Goal: Task Accomplishment & Management: Manage account settings

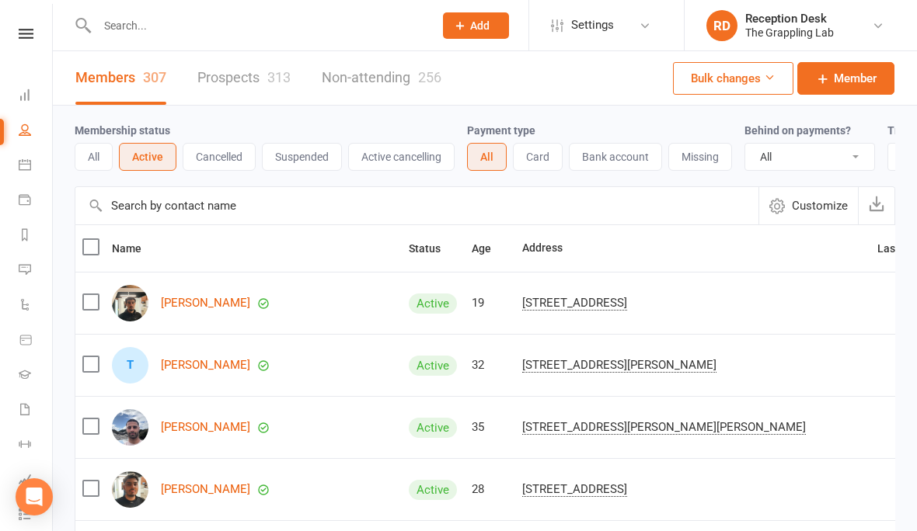
select select "100"
click at [274, 33] on input "text" at bounding box center [257, 26] width 330 height 22
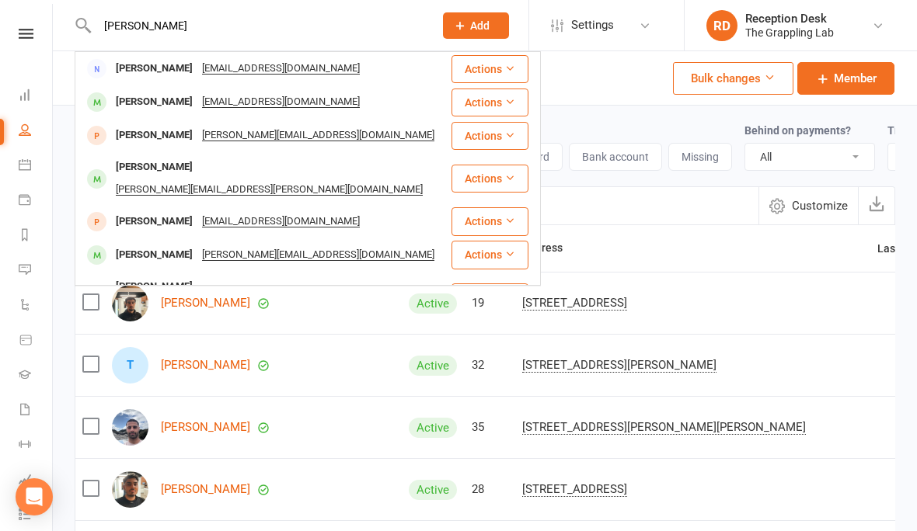
type input "[PERSON_NAME]"
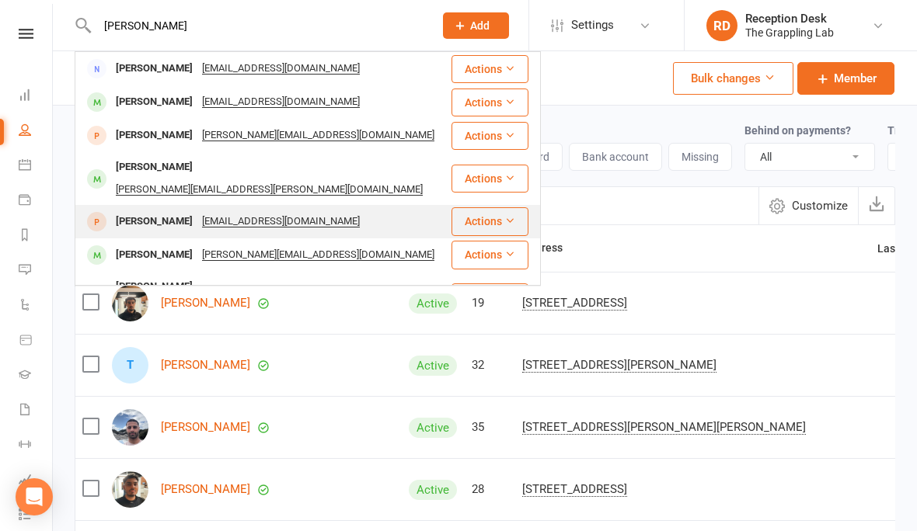
click at [143, 211] on div "[PERSON_NAME]" at bounding box center [154, 222] width 86 height 23
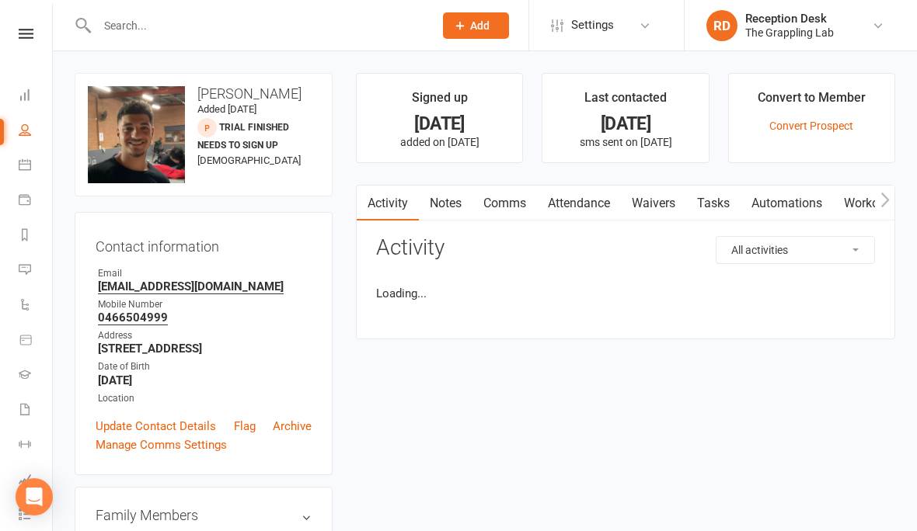
click at [113, 19] on input "text" at bounding box center [257, 26] width 330 height 22
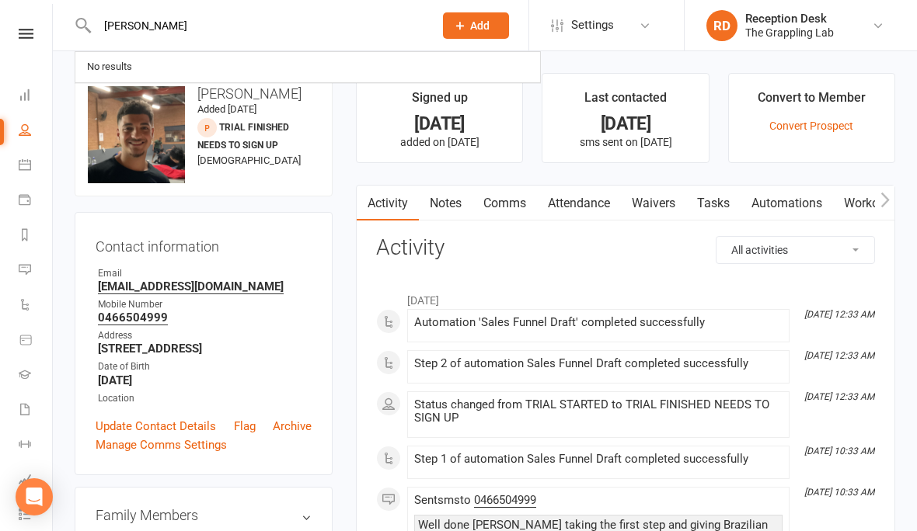
type input "[PERSON_NAME]"
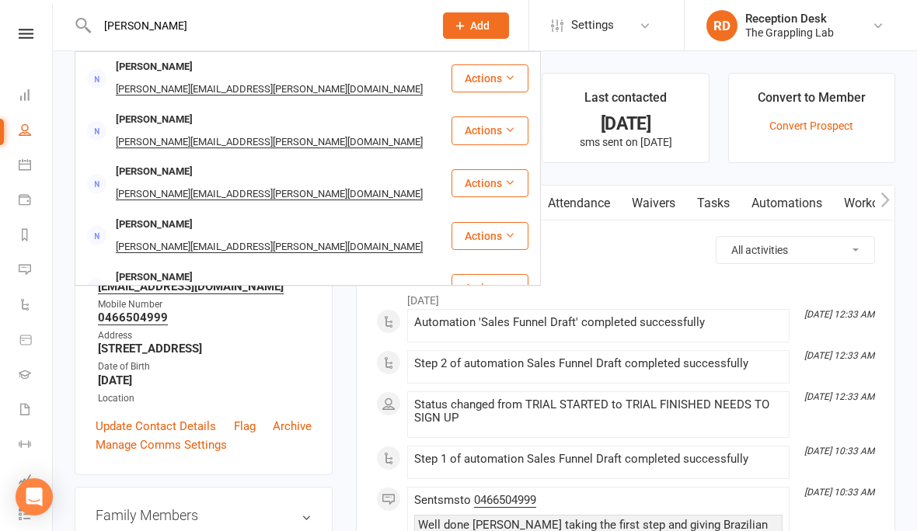
click at [20, 137] on link "People" at bounding box center [36, 131] width 35 height 35
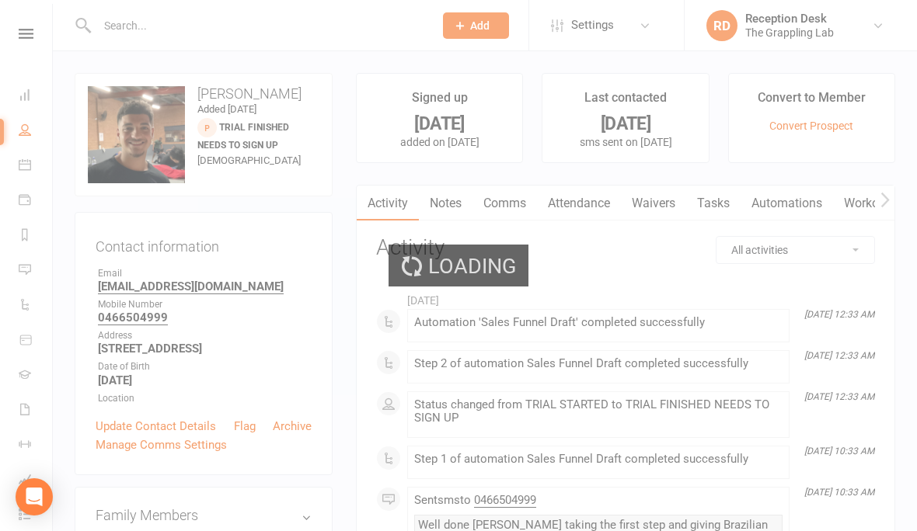
select select "100"
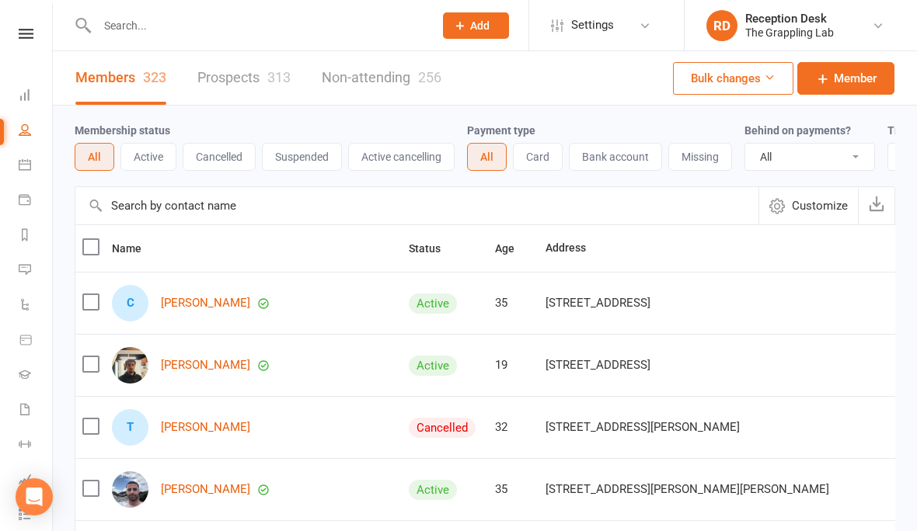
click at [119, 19] on input "text" at bounding box center [257, 26] width 330 height 22
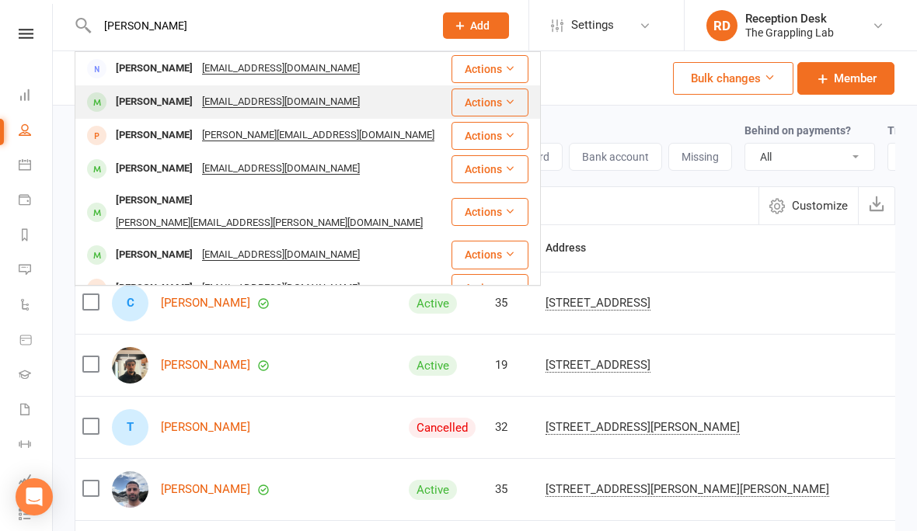
type input "[PERSON_NAME]"
click at [150, 101] on div "[PERSON_NAME]" at bounding box center [154, 102] width 86 height 23
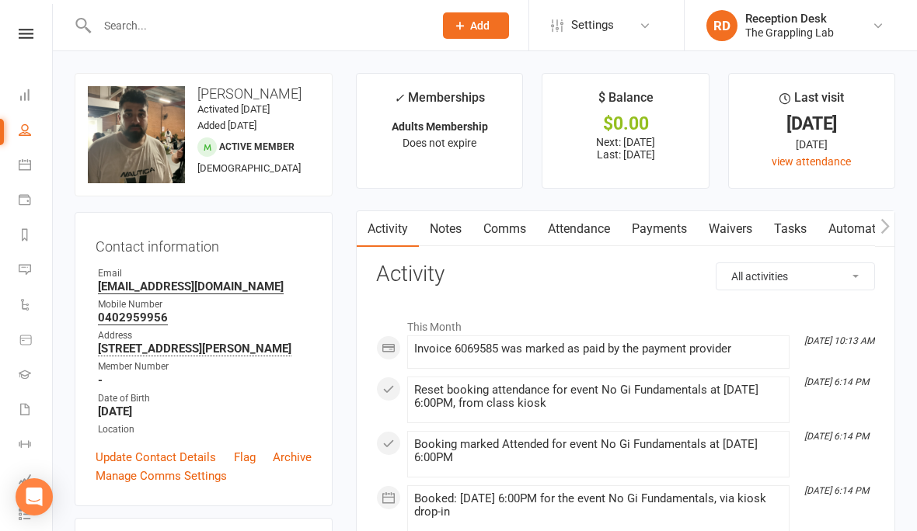
click at [193, 15] on input "text" at bounding box center [257, 26] width 330 height 22
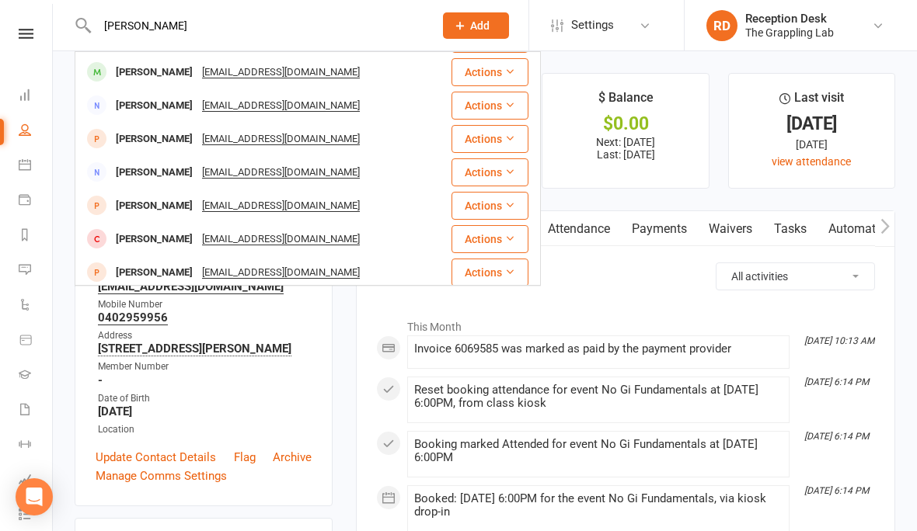
scroll to position [435, 0]
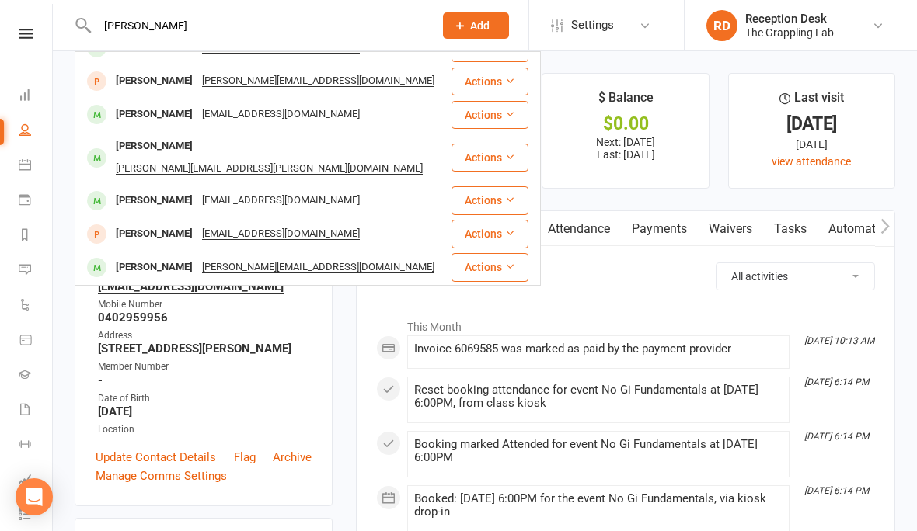
click at [174, 33] on input "[PERSON_NAME]" at bounding box center [257, 26] width 330 height 22
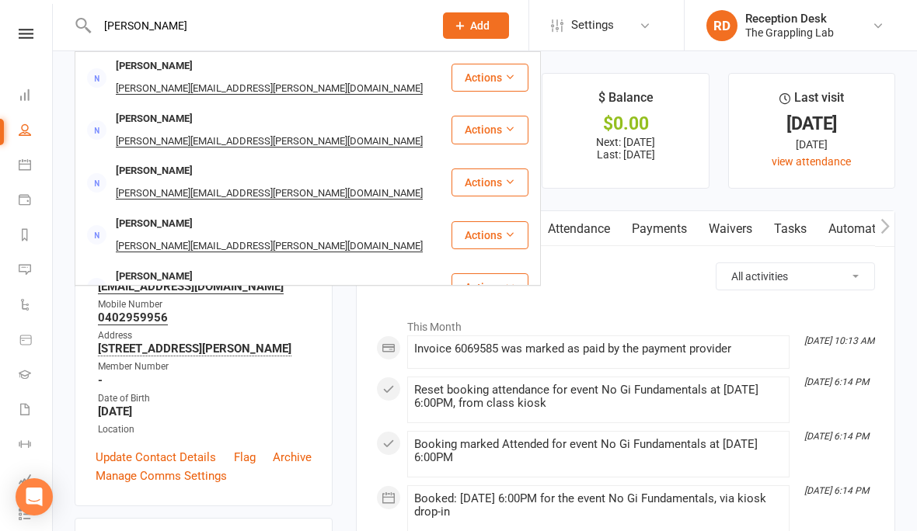
scroll to position [0, 0]
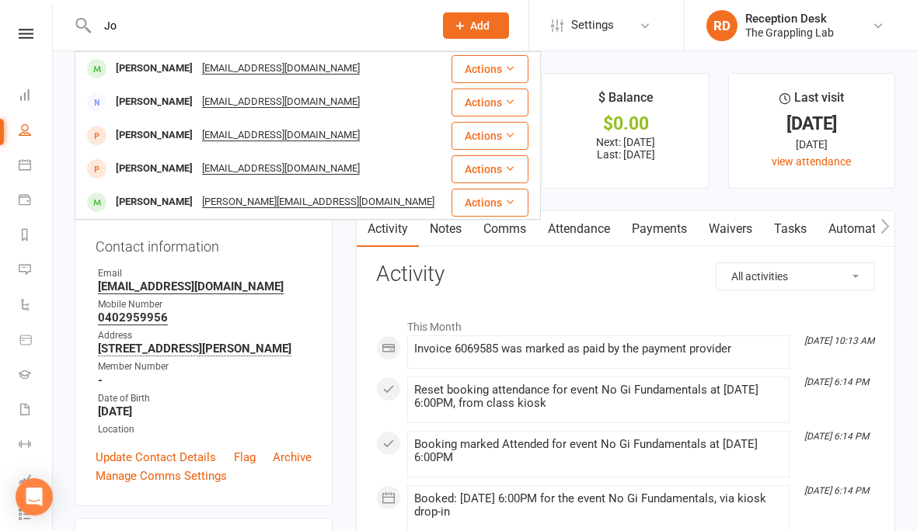
type input "J"
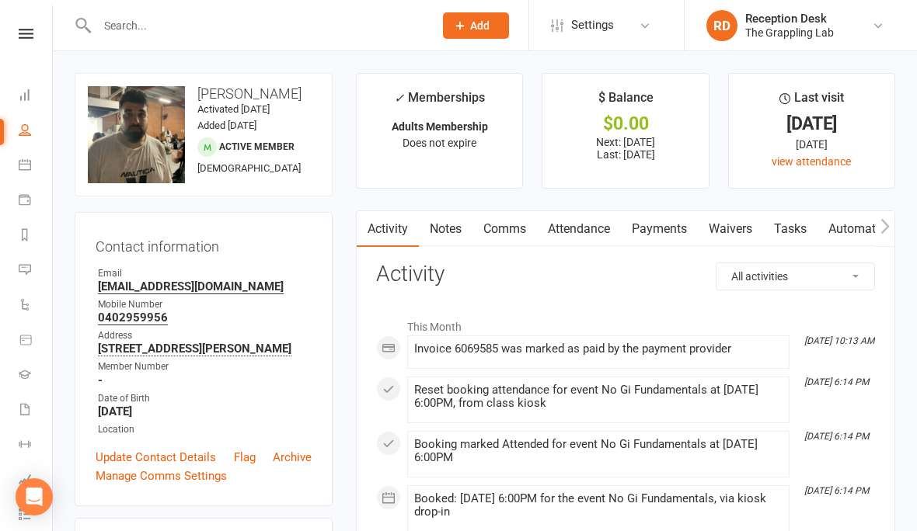
click at [25, 136] on link "People" at bounding box center [36, 131] width 35 height 35
select select "100"
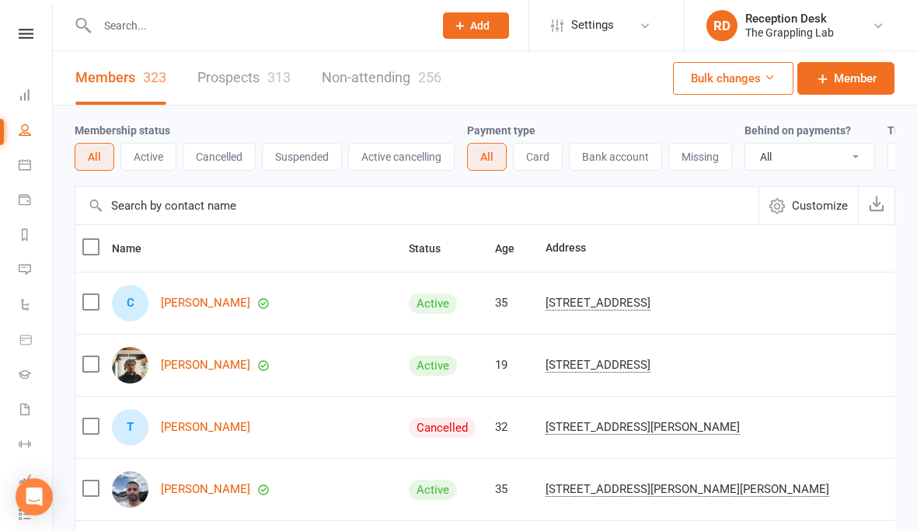
click at [187, 21] on input "text" at bounding box center [257, 26] width 330 height 22
type input "J"
click at [296, 16] on input "J" at bounding box center [257, 26] width 330 height 22
click at [148, 153] on button "Active" at bounding box center [148, 157] width 56 height 28
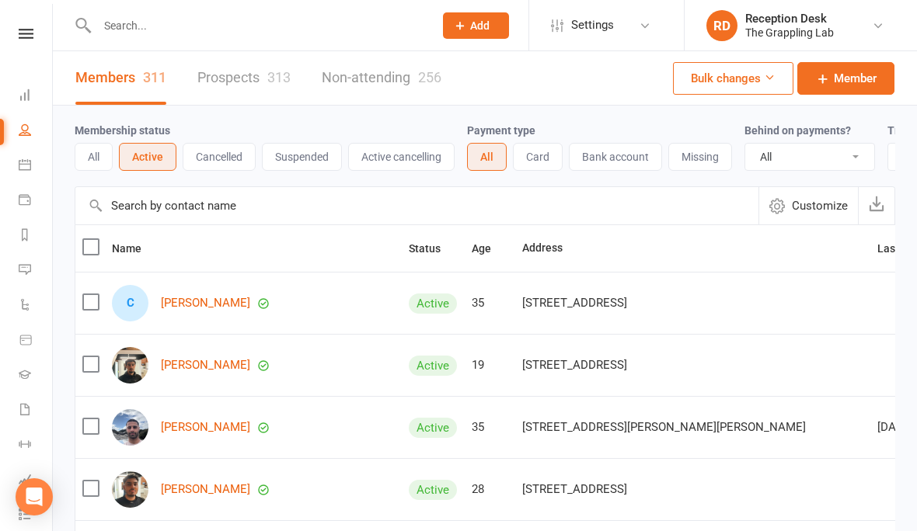
click at [151, 35] on input "text" at bounding box center [257, 26] width 330 height 22
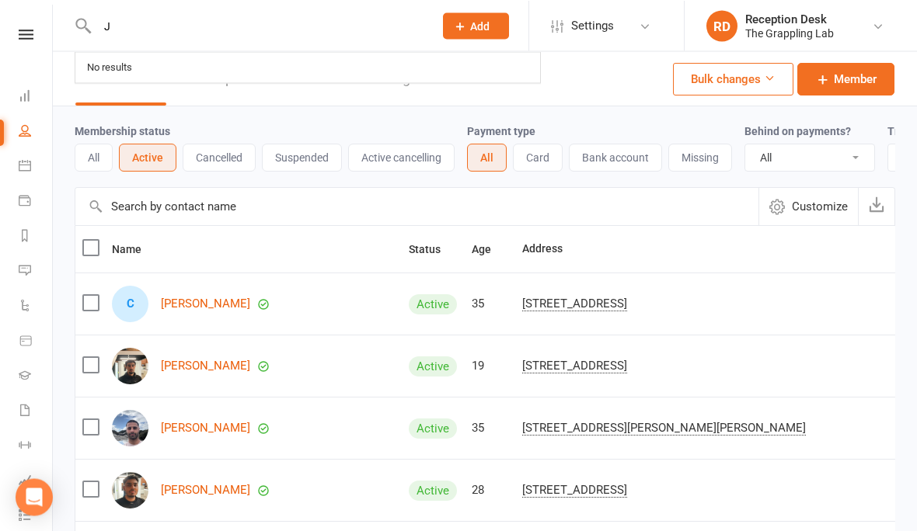
click at [230, 23] on input "J" at bounding box center [257, 26] width 330 height 22
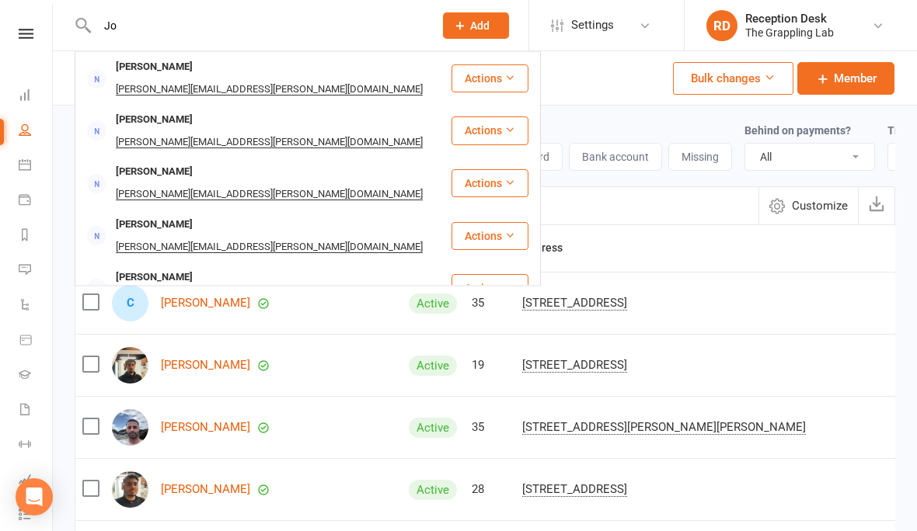
click at [168, 16] on input "Jo" at bounding box center [257, 26] width 330 height 22
click at [228, 17] on input "Jo" at bounding box center [257, 26] width 330 height 22
click at [133, 16] on input "Jo" at bounding box center [257, 26] width 330 height 22
click at [179, 33] on input "Jo" at bounding box center [257, 26] width 330 height 22
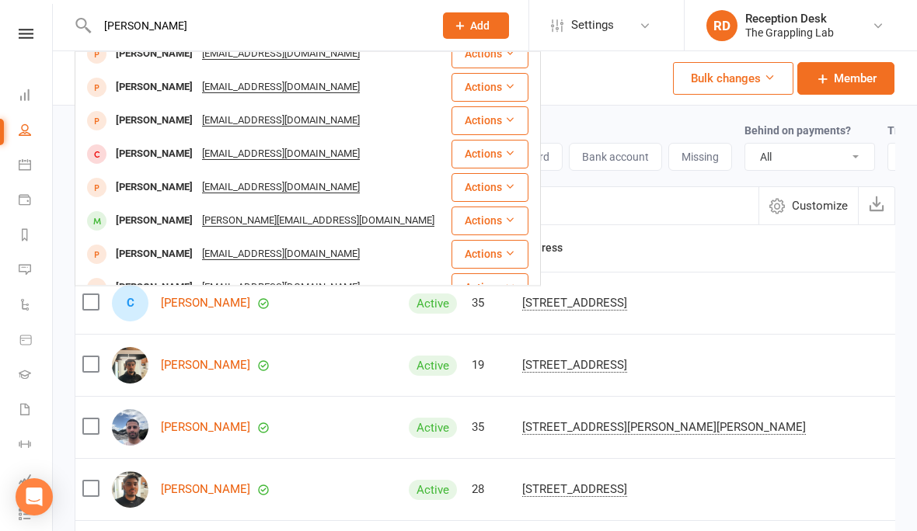
scroll to position [435, 0]
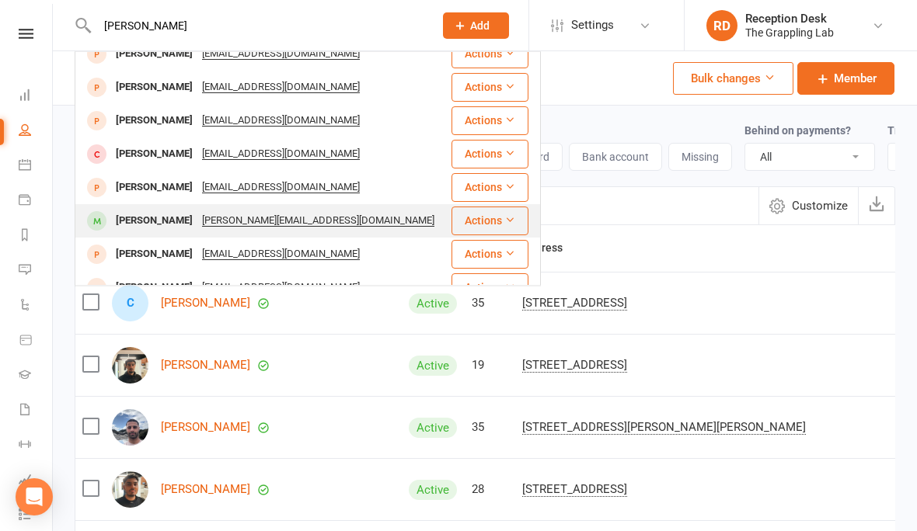
type input "[PERSON_NAME]"
click at [134, 210] on div "[PERSON_NAME]" at bounding box center [154, 221] width 86 height 23
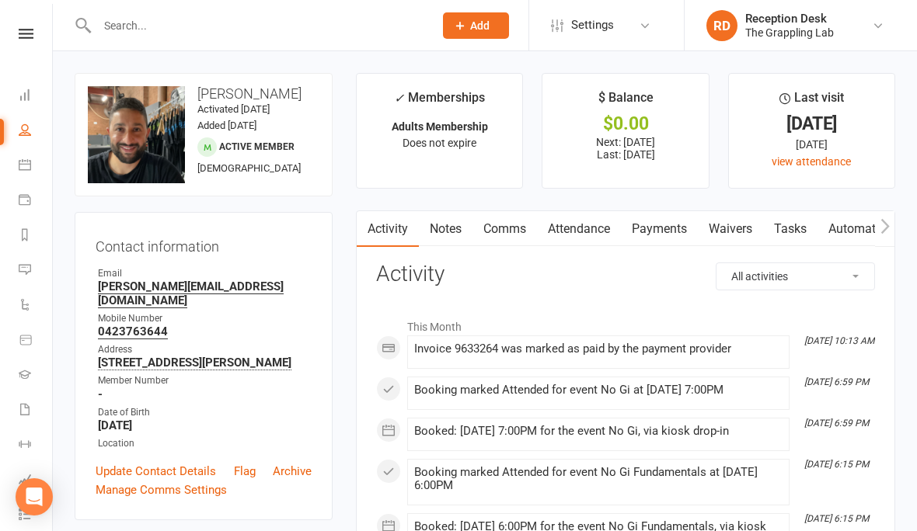
click at [162, 46] on div at bounding box center [249, 25] width 348 height 50
click at [148, 23] on input "text" at bounding box center [257, 26] width 330 height 22
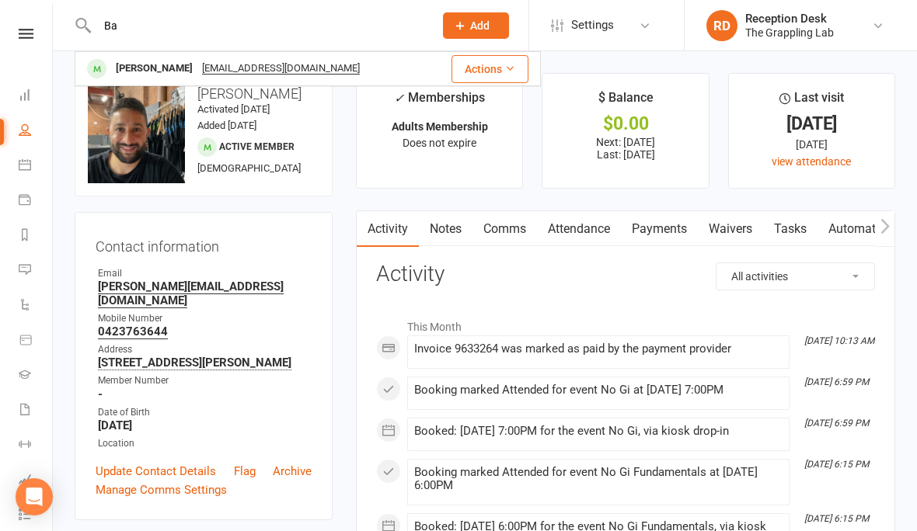
type input "B"
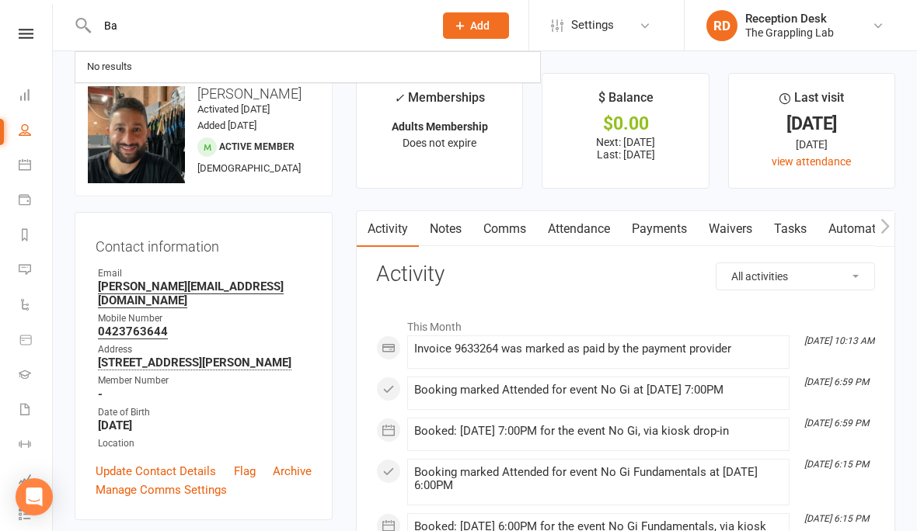
type input "B"
type input "N"
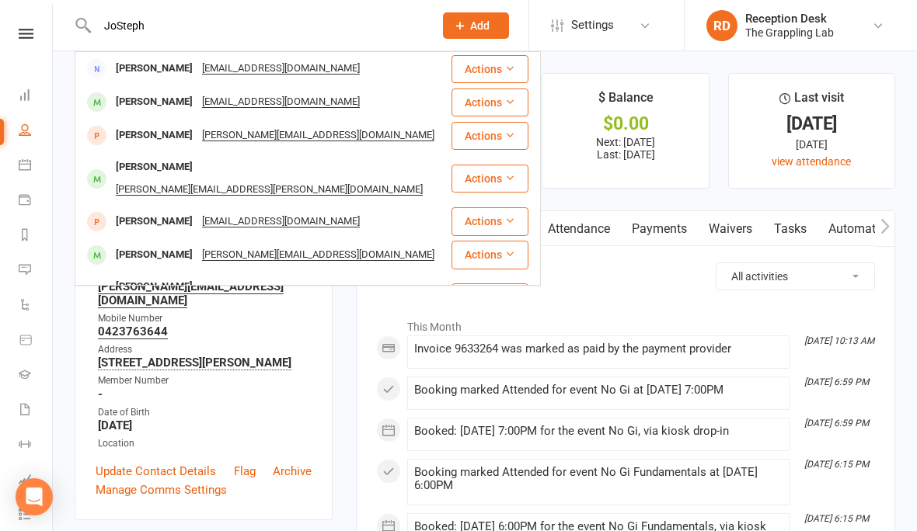
type input "JoSteph"
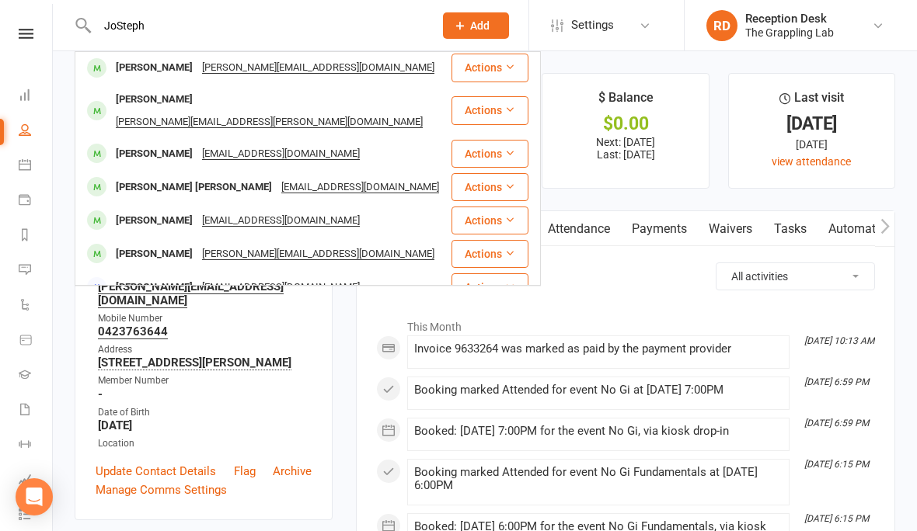
scroll to position [186, 0]
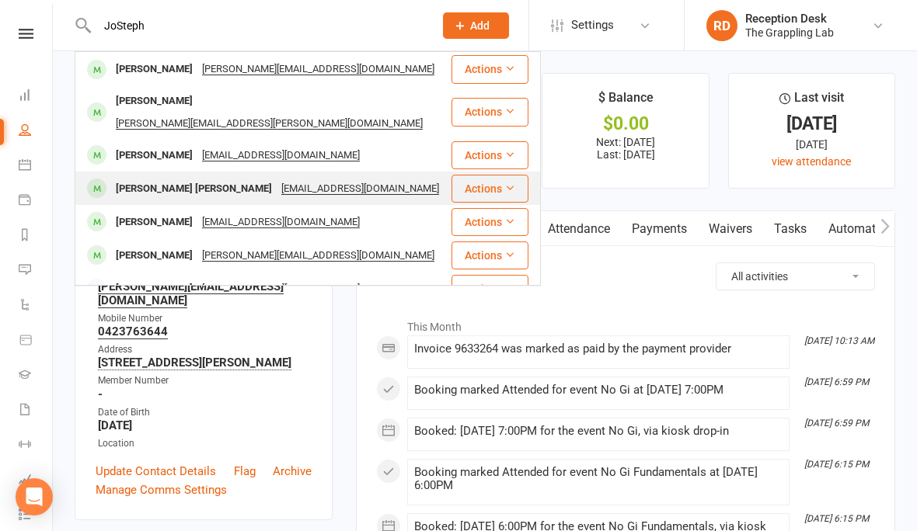
click at [155, 178] on div "[PERSON_NAME] [PERSON_NAME]" at bounding box center [193, 189] width 165 height 23
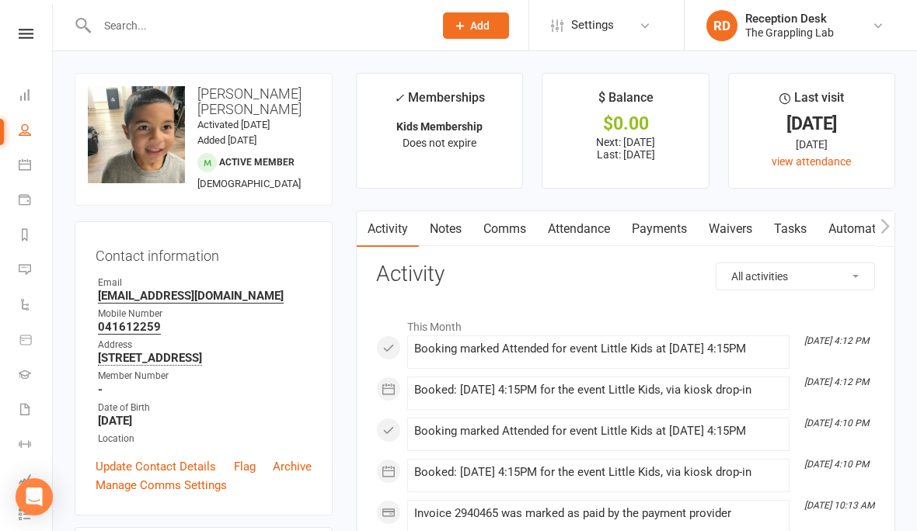
click at [166, 25] on input "text" at bounding box center [257, 26] width 330 height 22
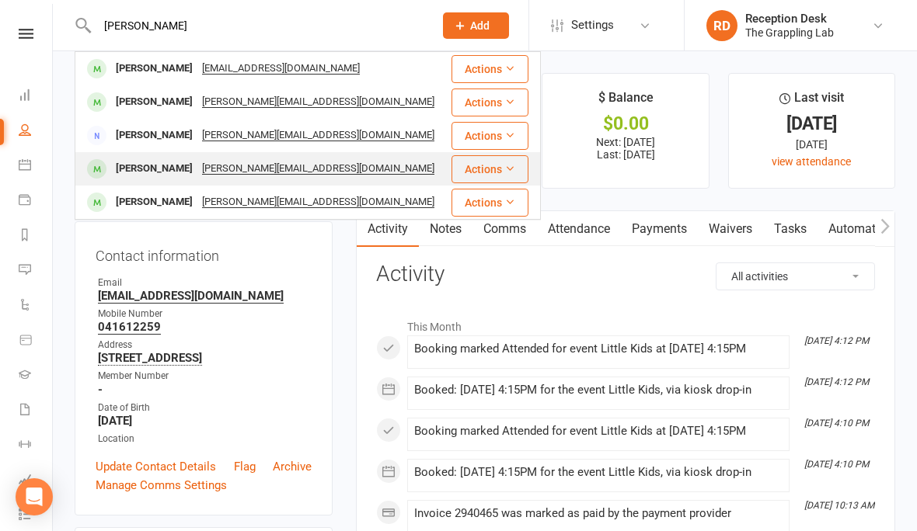
type input "[PERSON_NAME]"
click at [146, 179] on div "[PERSON_NAME]" at bounding box center [154, 169] width 86 height 23
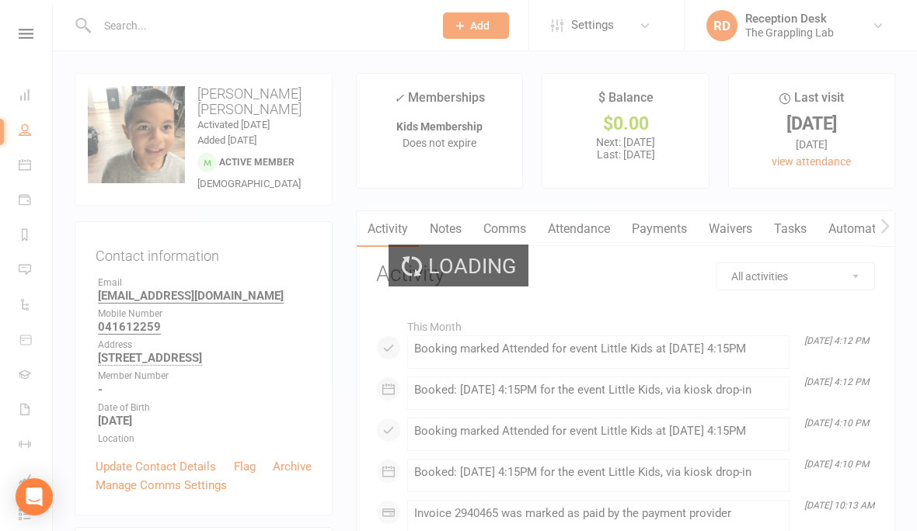
scroll to position [7, 0]
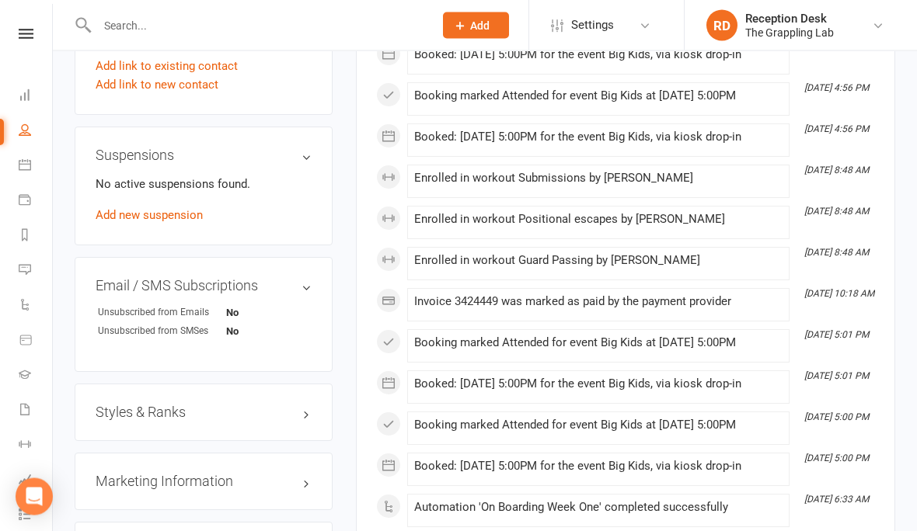
scroll to position [970, 0]
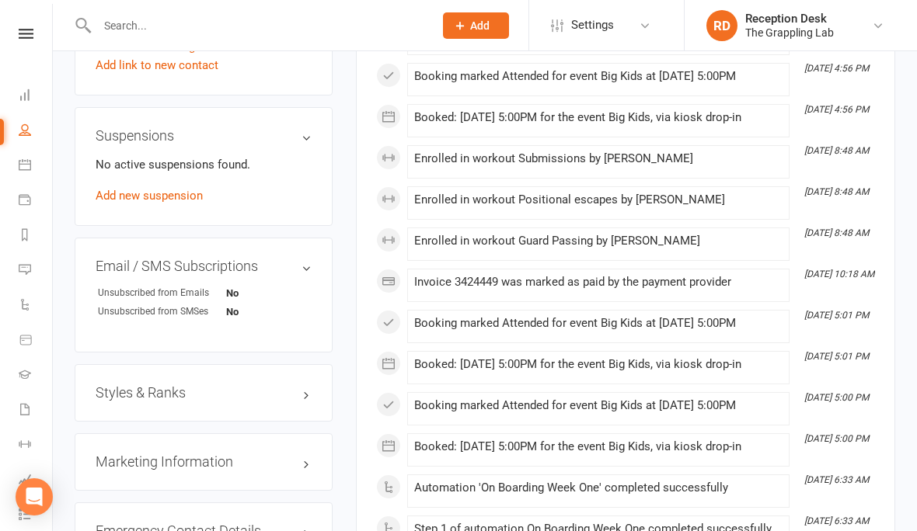
click at [193, 401] on h3 "Styles & Ranks" at bounding box center [204, 393] width 216 height 16
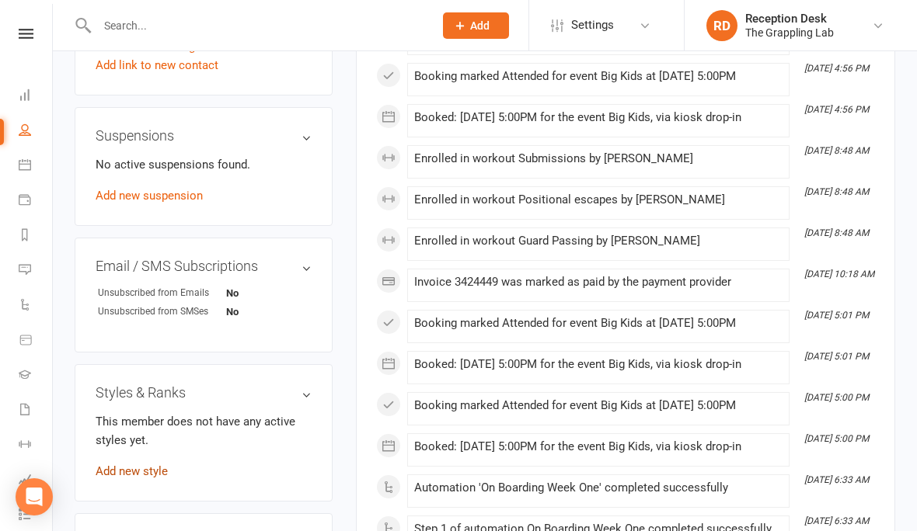
click at [153, 475] on link "Add new style" at bounding box center [132, 472] width 72 height 14
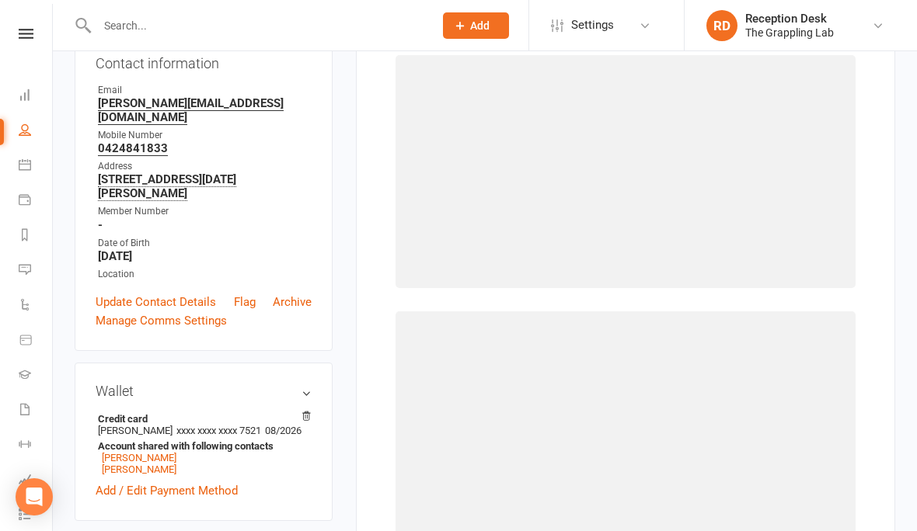
scroll to position [132, 0]
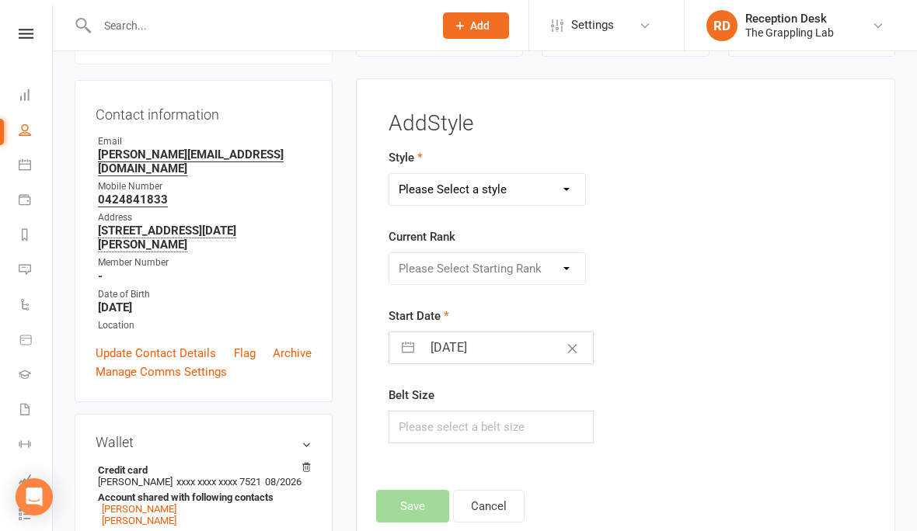
select select "3522"
select select "41684"
select select "8"
select select "2025"
select select "9"
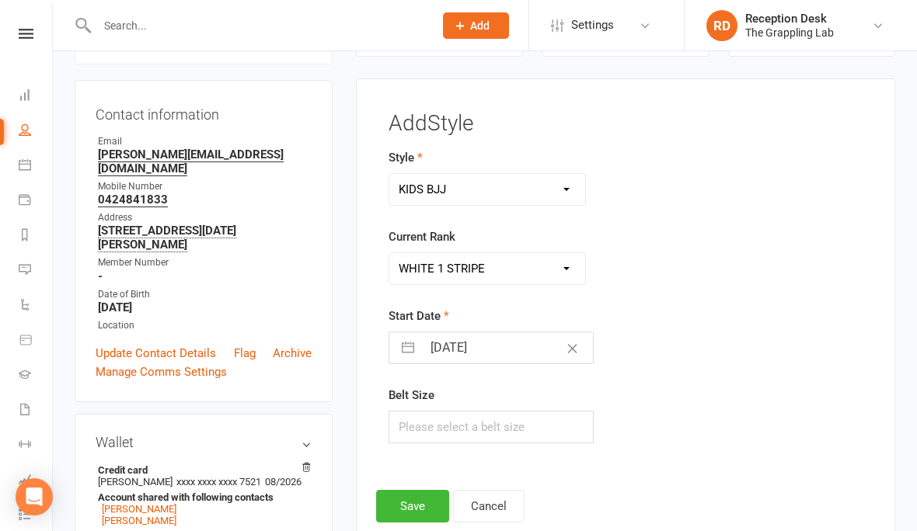
select select "2025"
select select "10"
select select "2025"
click at [484, 358] on input "[DATE]" at bounding box center [507, 348] width 171 height 31
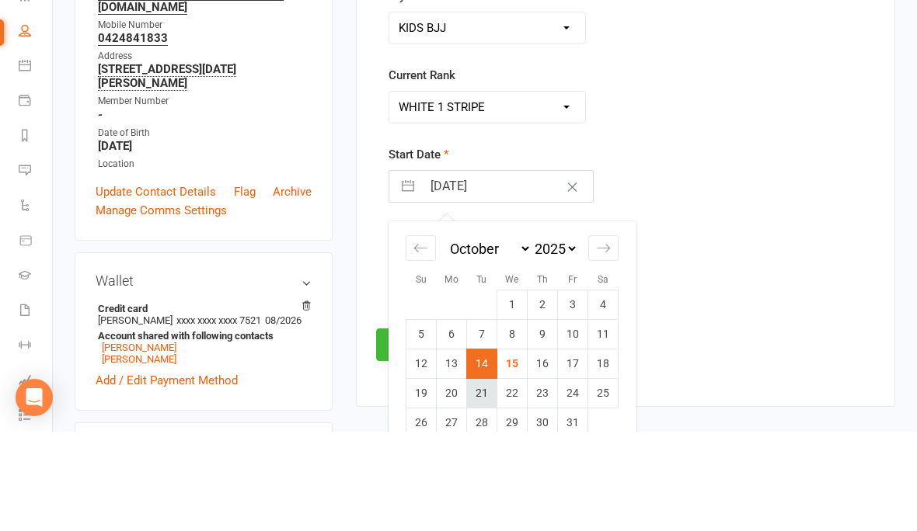
scroll to position [204, 0]
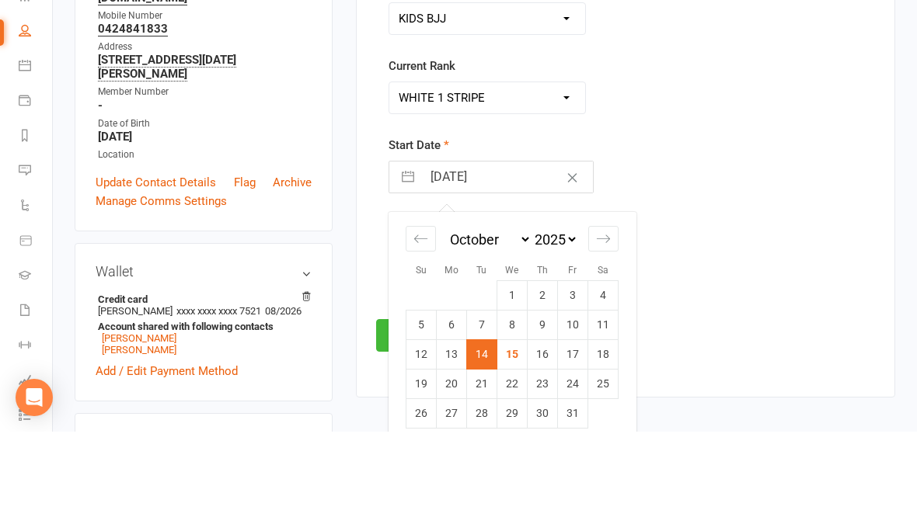
click at [473, 439] on td "14" at bounding box center [482, 454] width 30 height 30
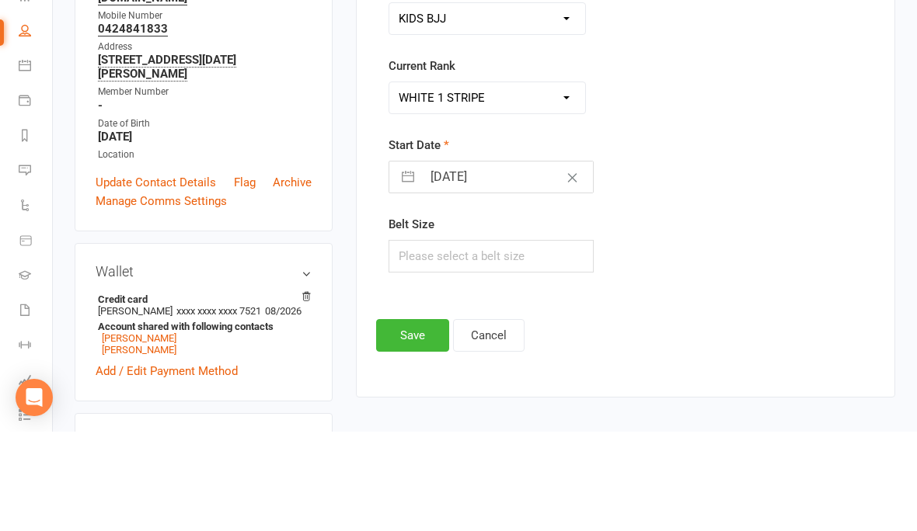
scroll to position [304, 0]
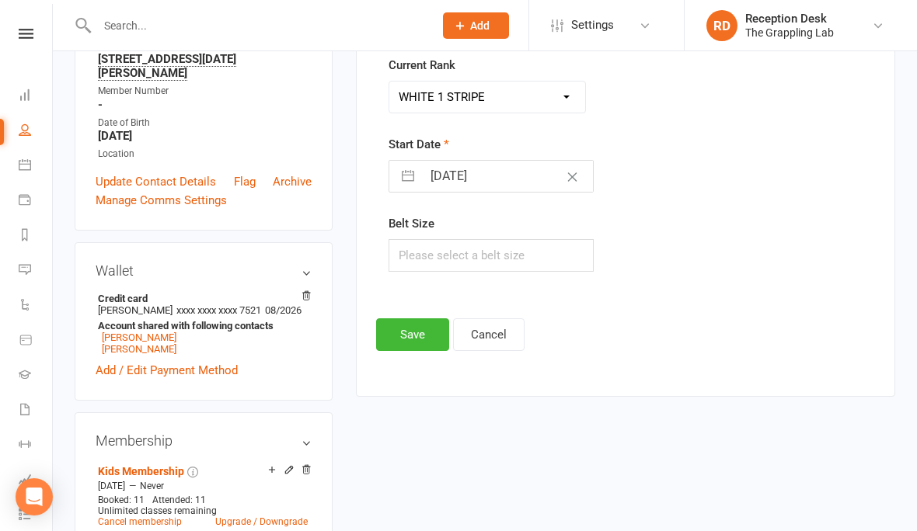
click at [414, 340] on button "Save" at bounding box center [412, 335] width 73 height 33
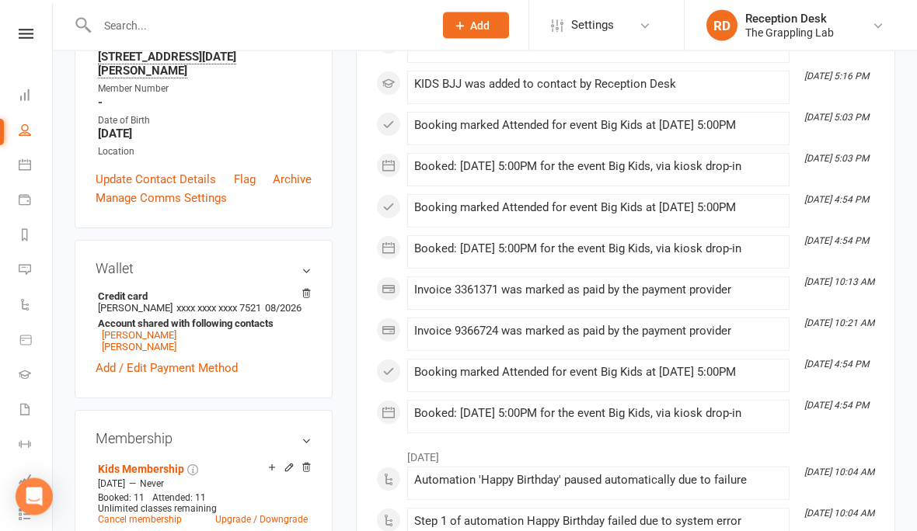
scroll to position [306, 0]
click at [176, 353] on link "[PERSON_NAME]" at bounding box center [139, 347] width 75 height 12
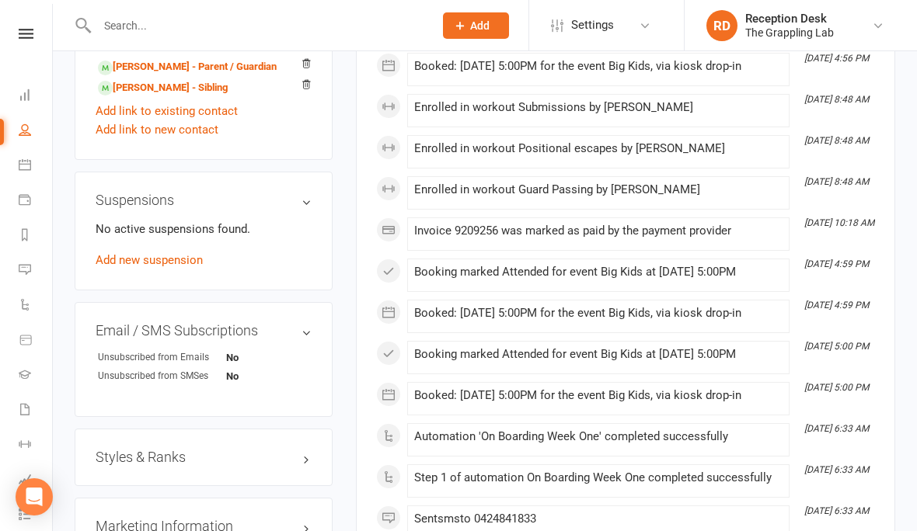
scroll to position [884, 0]
click at [147, 461] on h3 "Styles & Ranks" at bounding box center [204, 459] width 216 height 16
click at [146, 531] on link "Add new style" at bounding box center [132, 536] width 72 height 14
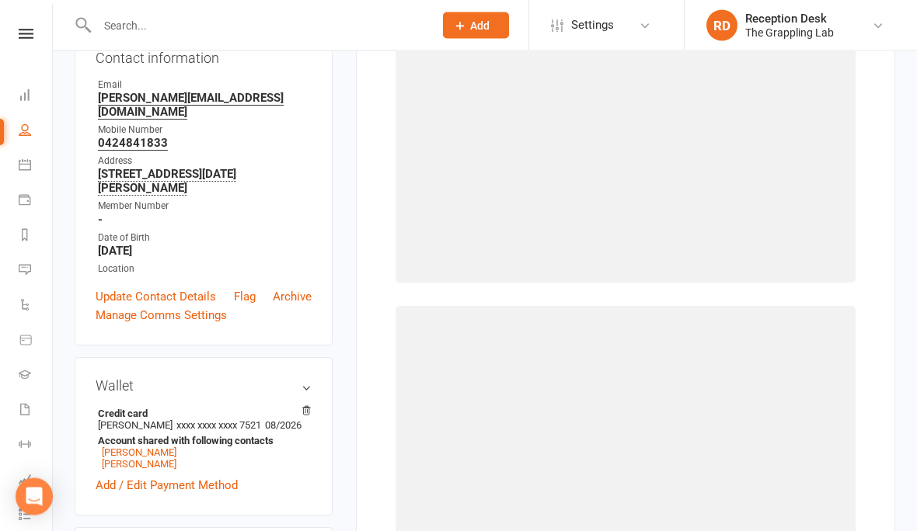
scroll to position [132, 0]
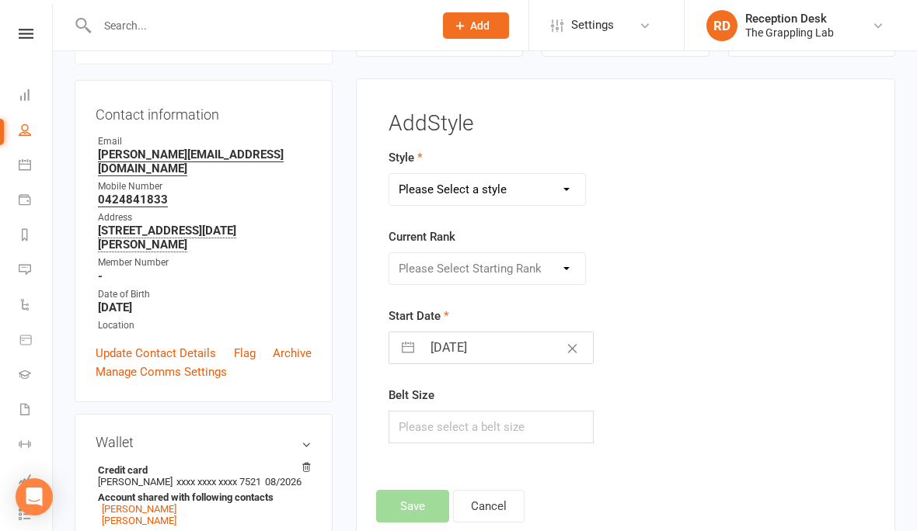
select select "3522"
select select "41684"
select select "8"
select select "2025"
select select "9"
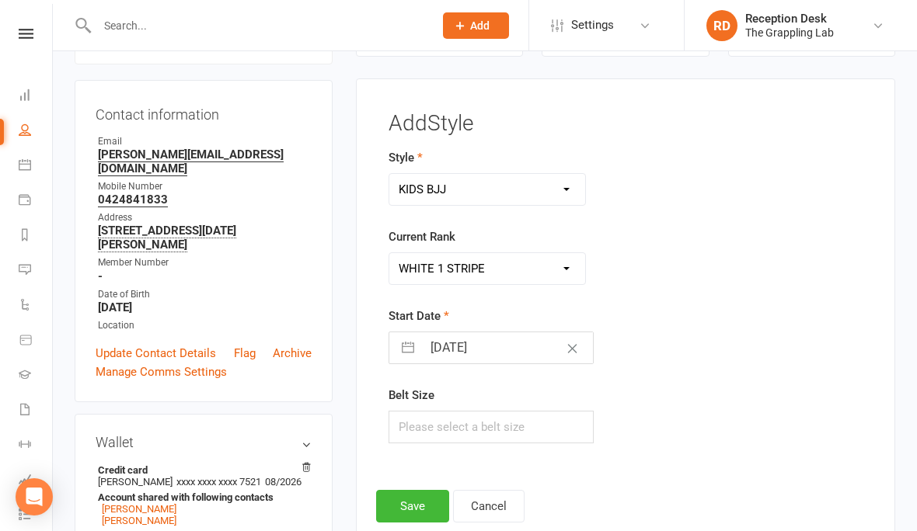
select select "2025"
select select "10"
select select "2025"
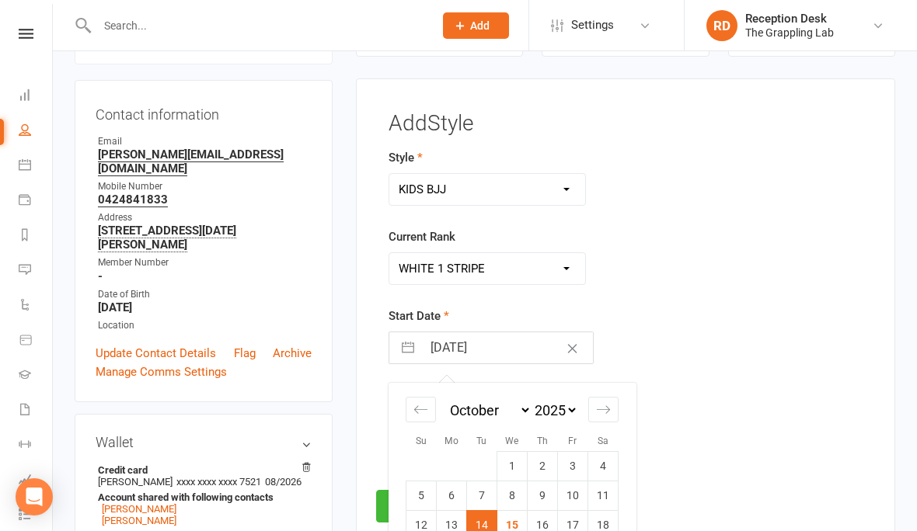
click at [483, 336] on input "[DATE]" at bounding box center [507, 348] width 171 height 31
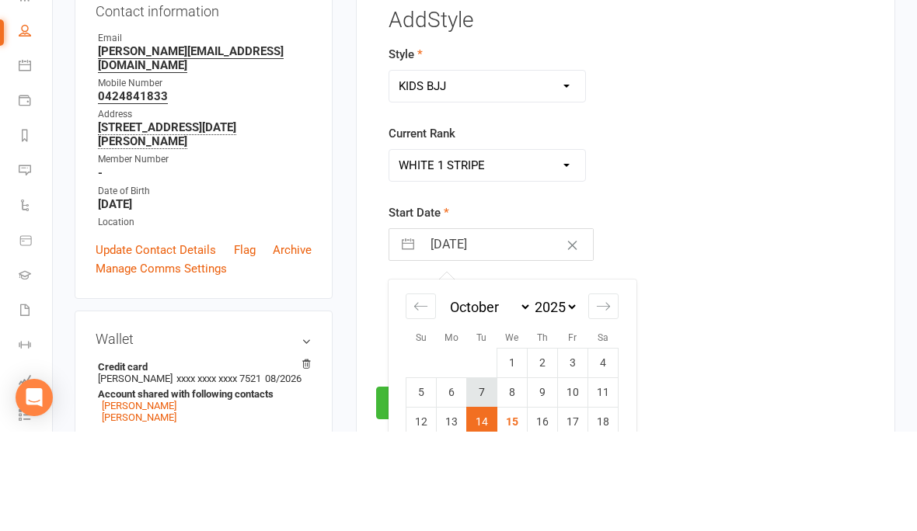
scroll to position [137, 0]
click at [483, 506] on td "14" at bounding box center [482, 521] width 30 height 30
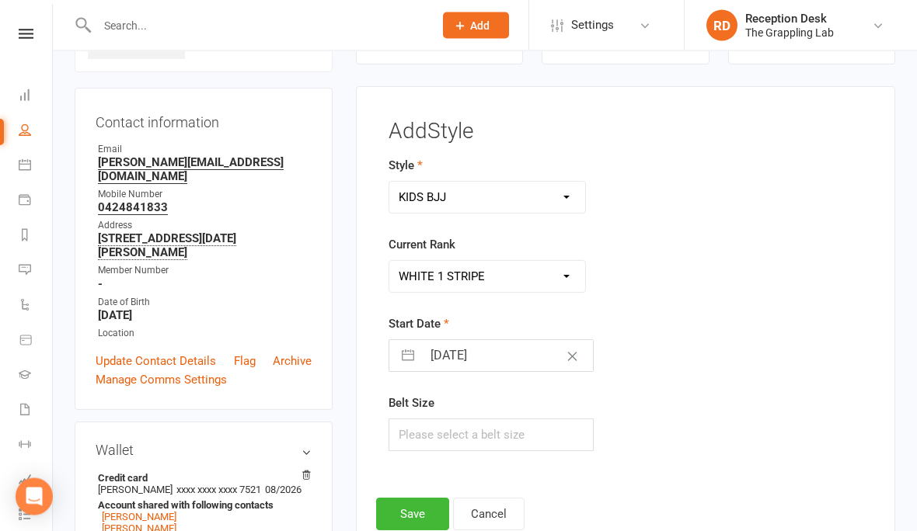
scroll to position [124, 0]
click at [430, 512] on button "Save" at bounding box center [412, 514] width 73 height 33
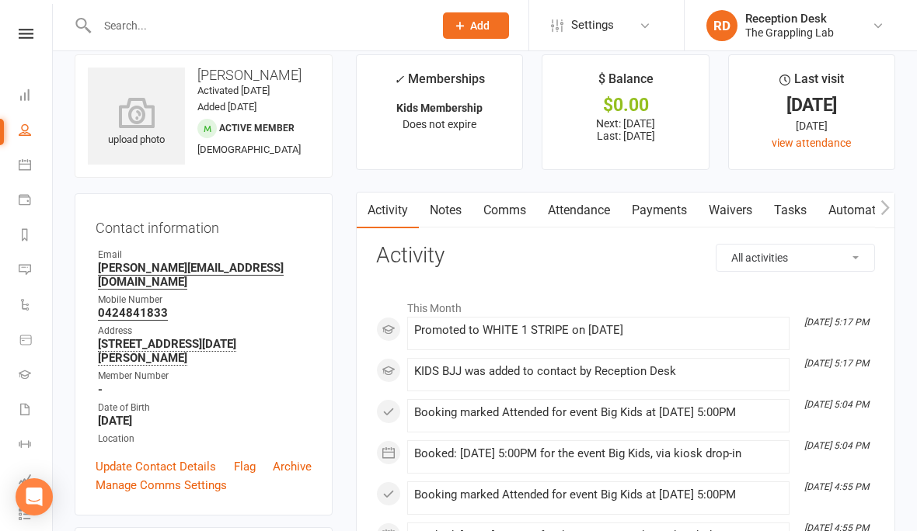
scroll to position [0, 0]
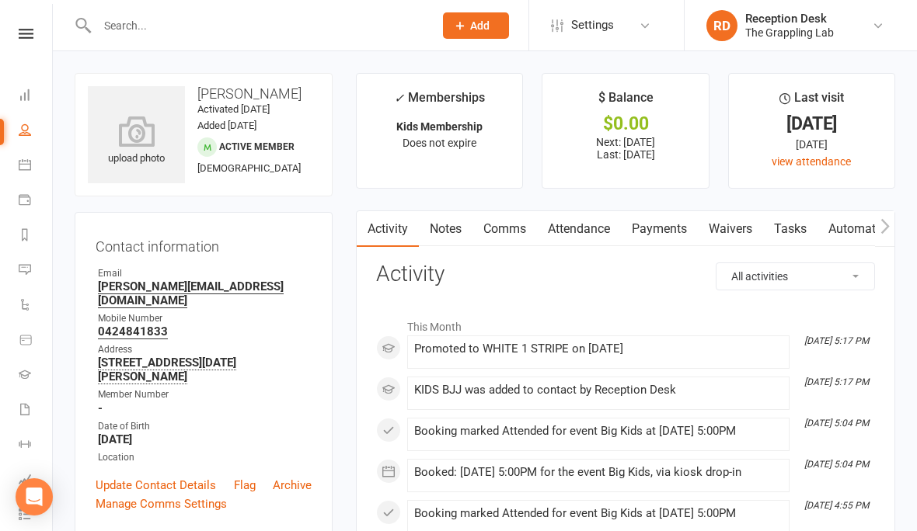
click at [169, 40] on div at bounding box center [249, 25] width 348 height 50
click at [142, 25] on input "text" at bounding box center [257, 26] width 330 height 22
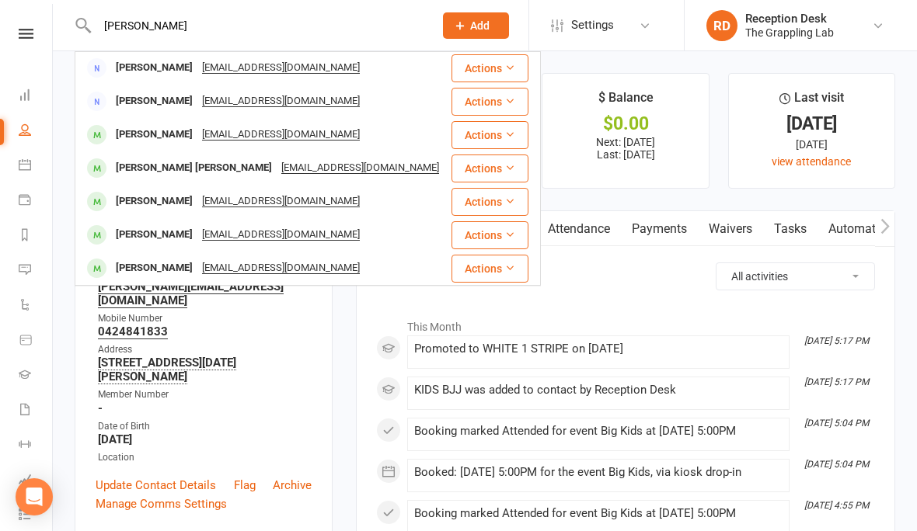
scroll to position [101, 0]
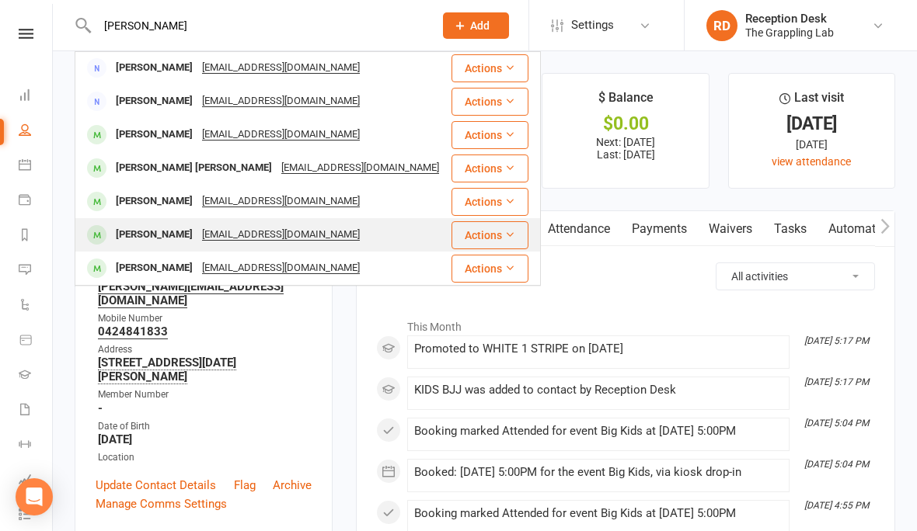
type input "[PERSON_NAME]"
click at [140, 231] on div "[PERSON_NAME]" at bounding box center [154, 235] width 86 height 23
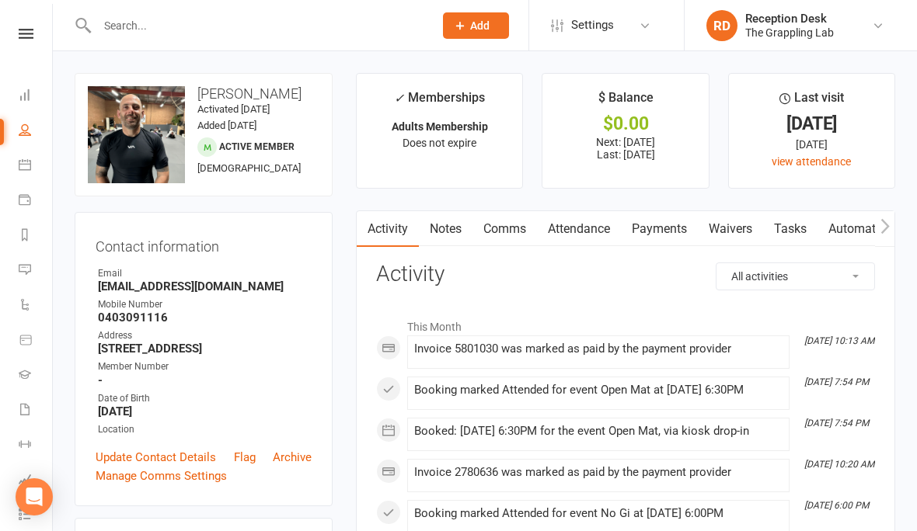
click at [124, 29] on input "text" at bounding box center [257, 26] width 330 height 22
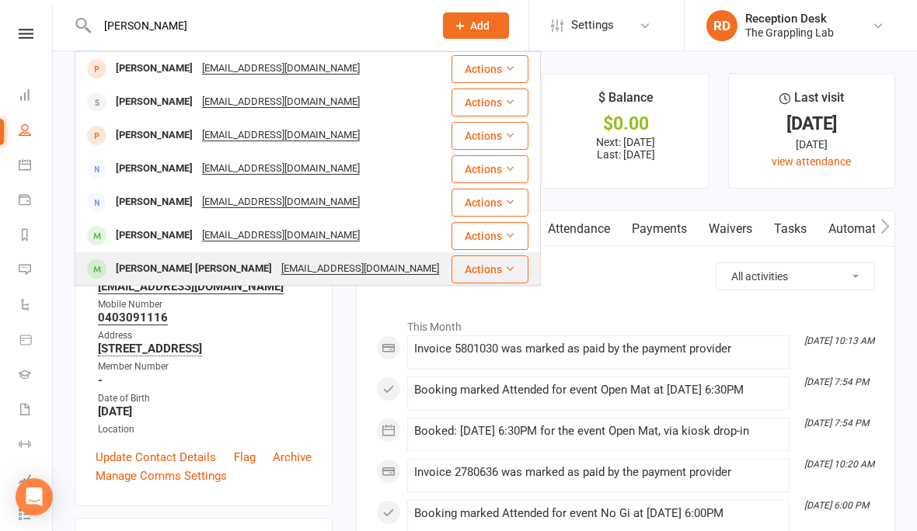
type input "[PERSON_NAME]"
click at [155, 261] on div "[PERSON_NAME] [PERSON_NAME]" at bounding box center [193, 269] width 165 height 23
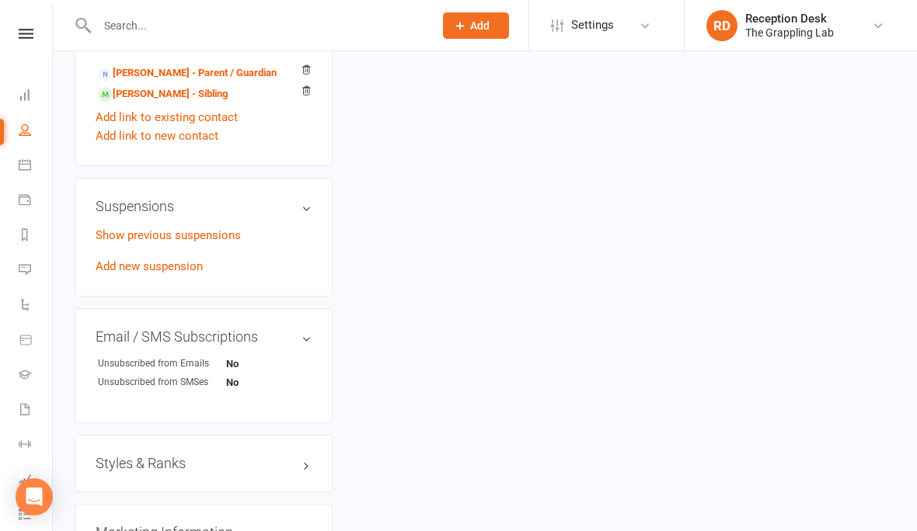
scroll to position [876, 0]
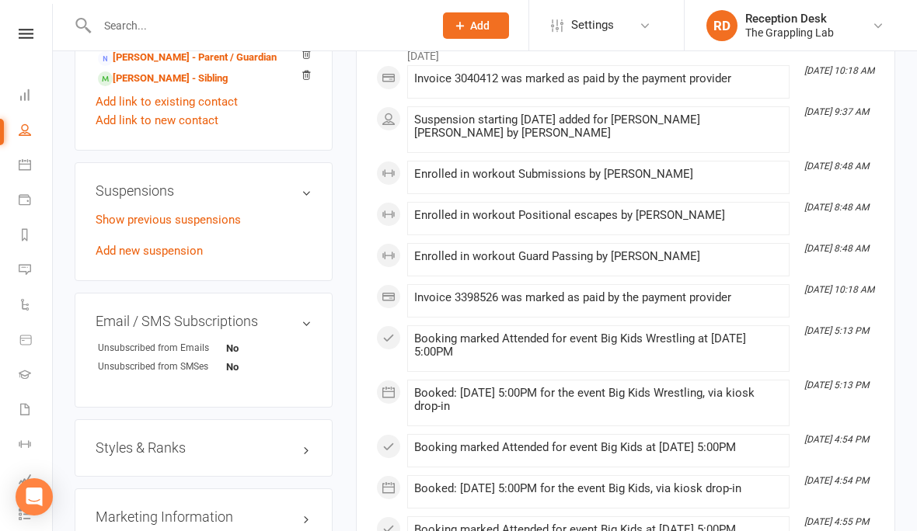
click at [204, 456] on h3 "Styles & Ranks" at bounding box center [204, 448] width 216 height 16
click at [132, 531] on link "Add new style" at bounding box center [132, 527] width 72 height 14
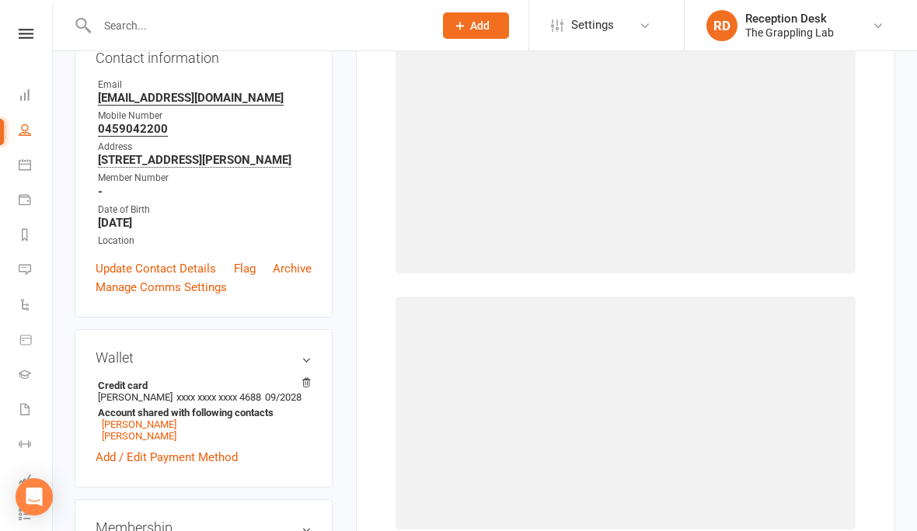
scroll to position [132, 0]
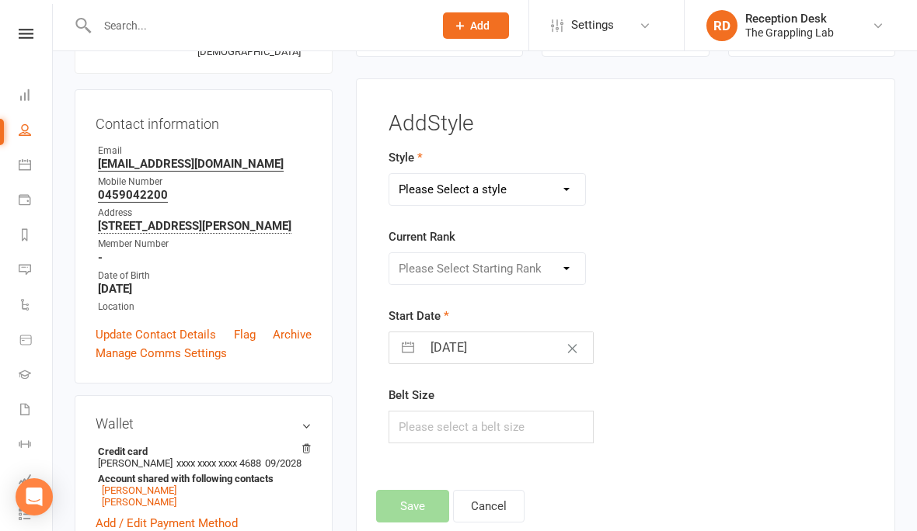
select select "3522"
select select "41685"
click at [500, 342] on input "[DATE]" at bounding box center [507, 348] width 171 height 31
select select "8"
select select "2025"
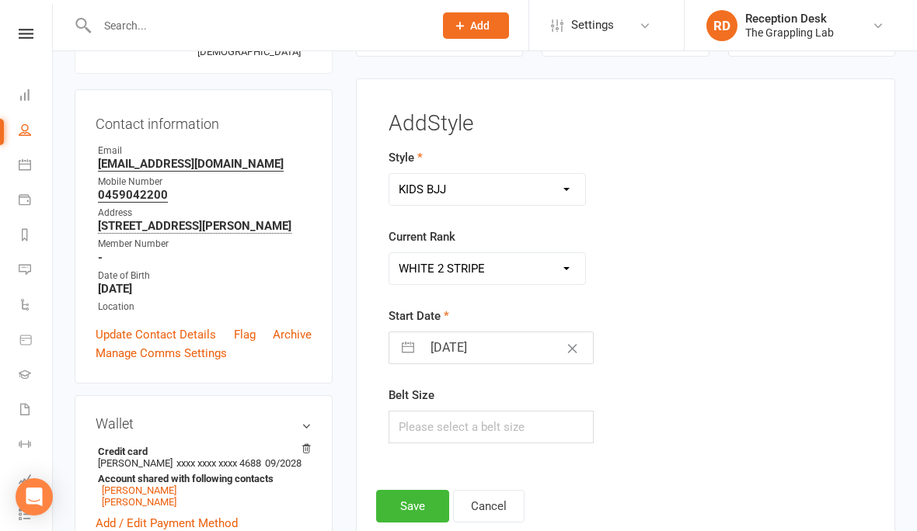
select select "9"
select select "2025"
select select "10"
select select "2025"
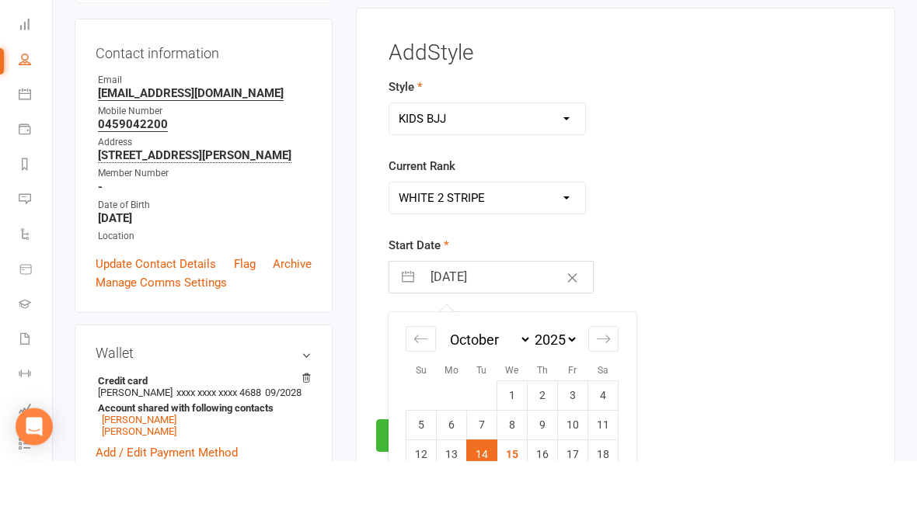
click at [481, 510] on td "14" at bounding box center [482, 525] width 30 height 30
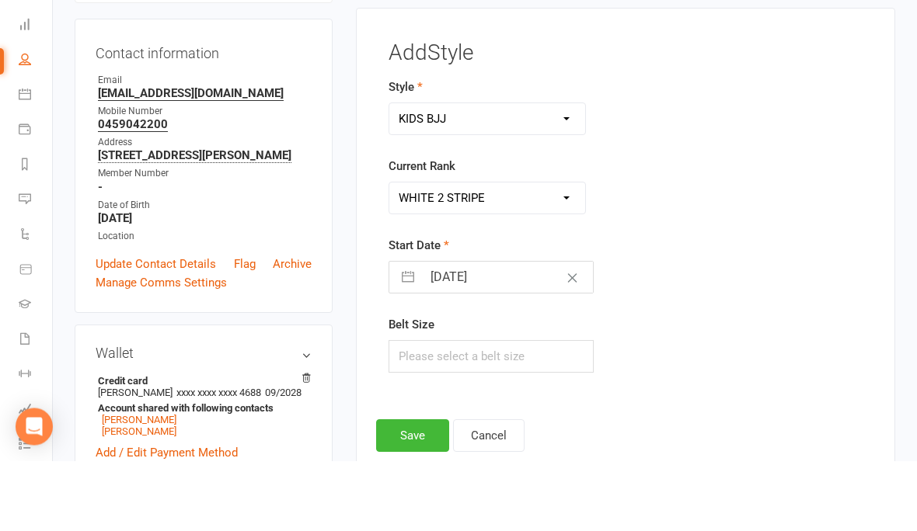
scroll to position [203, 0]
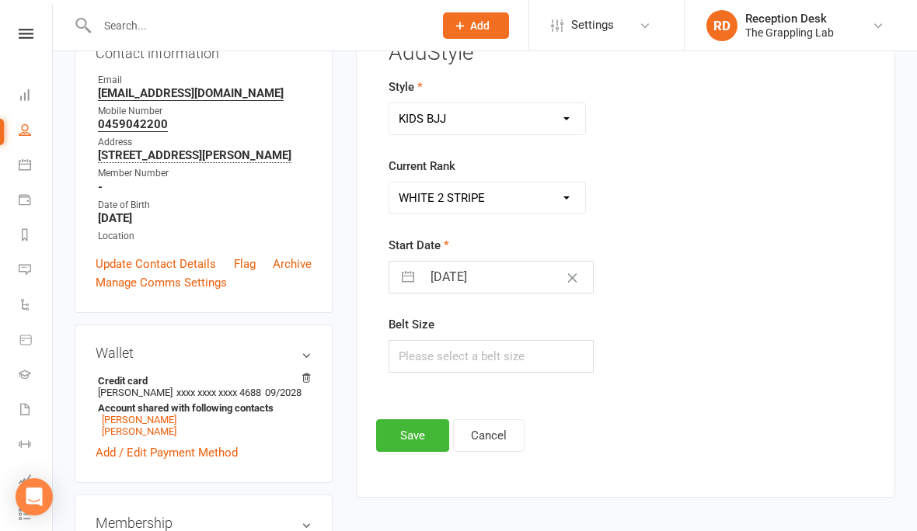
click at [421, 430] on button "Save" at bounding box center [412, 436] width 73 height 33
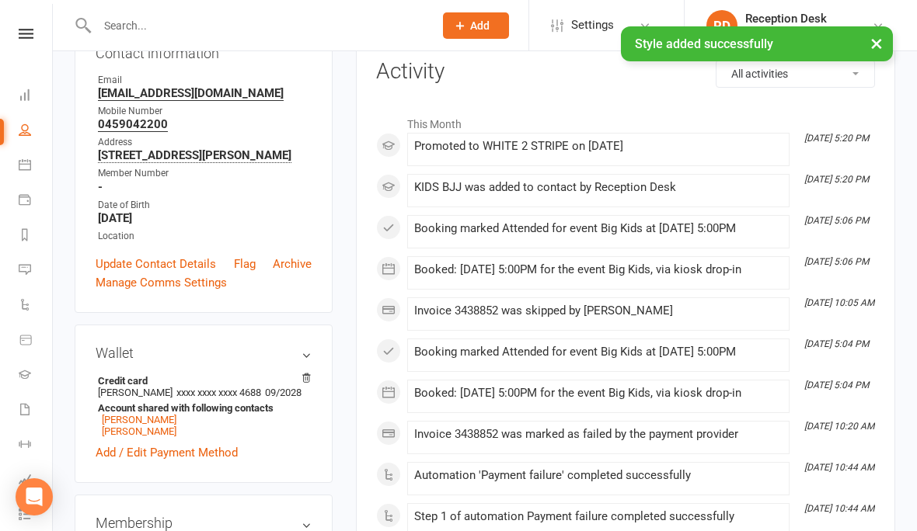
click at [149, 437] on link "[PERSON_NAME]" at bounding box center [139, 432] width 75 height 12
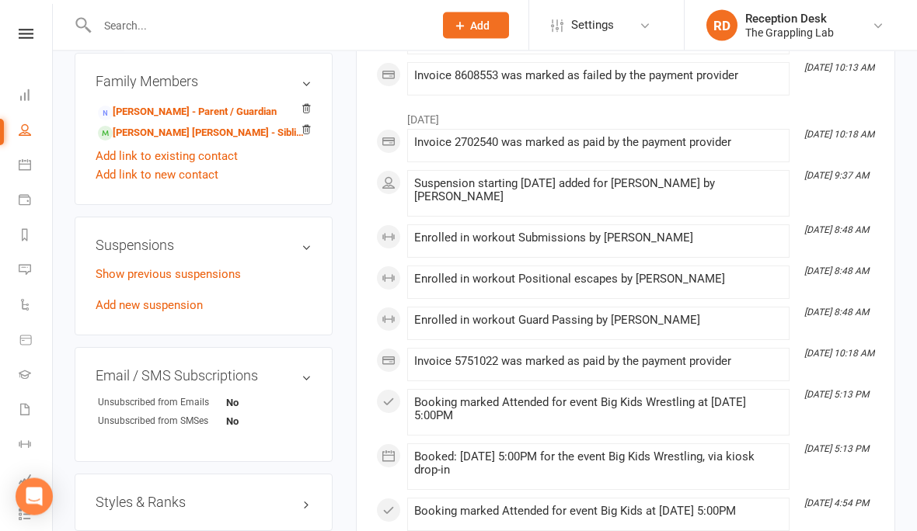
scroll to position [812, 0]
click at [187, 522] on div "Styles & Ranks" at bounding box center [204, 502] width 258 height 57
click at [174, 510] on h3 "Styles & Ranks" at bounding box center [204, 503] width 216 height 16
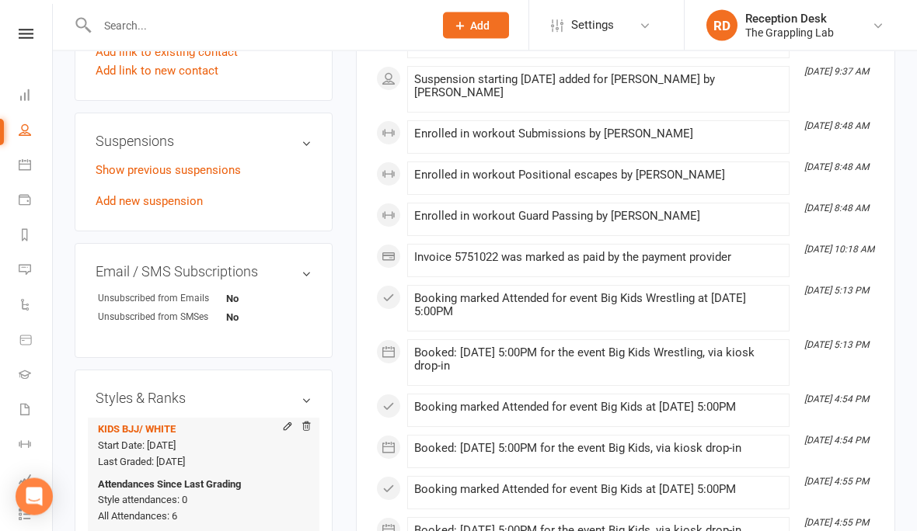
scroll to position [916, 0]
click at [281, 435] on div at bounding box center [292, 428] width 37 height 14
click at [284, 430] on icon at bounding box center [287, 426] width 7 height 7
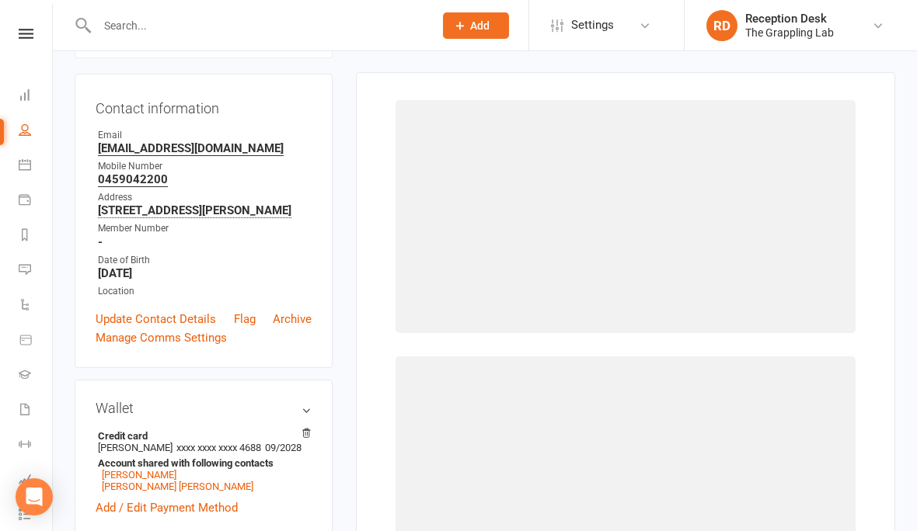
scroll to position [132, 0]
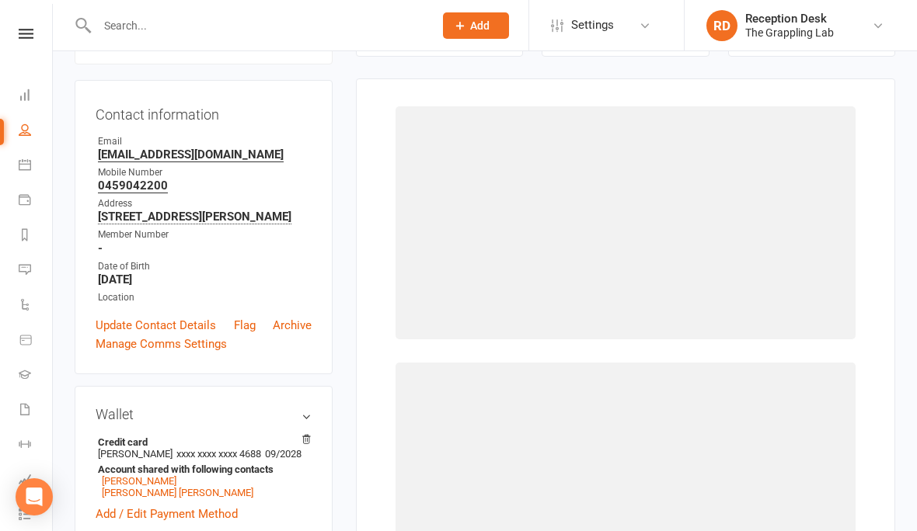
select select "3522"
select select "41671"
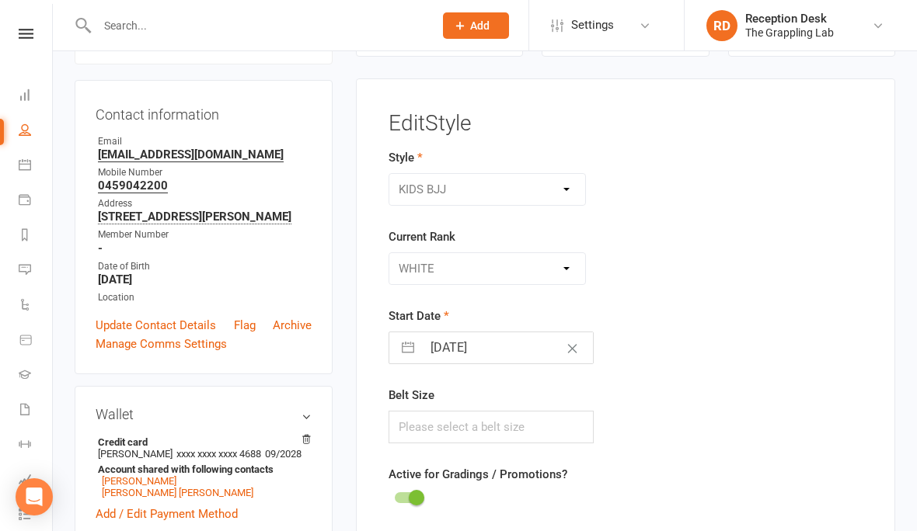
click at [521, 266] on div "Please Select Starting Rank WHITE WHITE 1 STRIPE WHITE 2 STRIPE WHITE 3 STRIPE …" at bounding box center [486, 268] width 197 height 33
click at [562, 266] on div "Please Select Starting Rank WHITE WHITE 1 STRIPE WHITE 2 STRIPE WHITE 3 STRIPE …" at bounding box center [486, 268] width 197 height 33
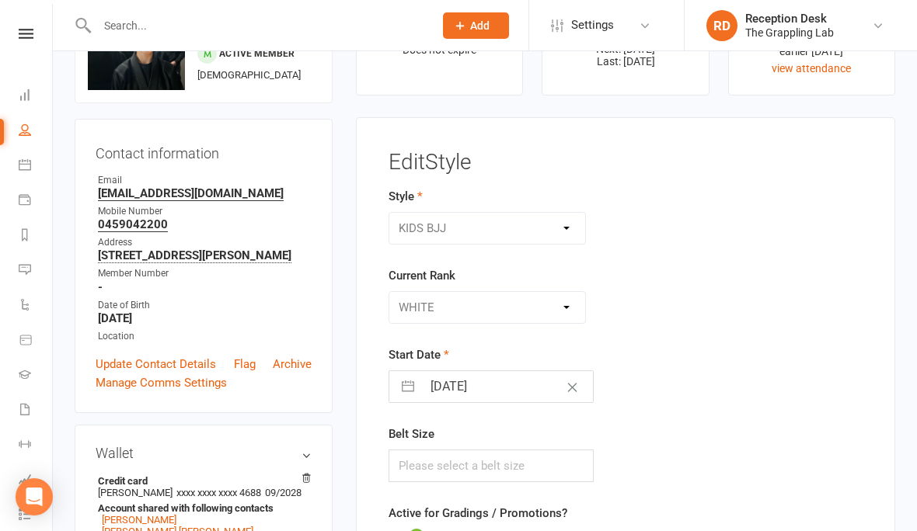
scroll to position [0, 0]
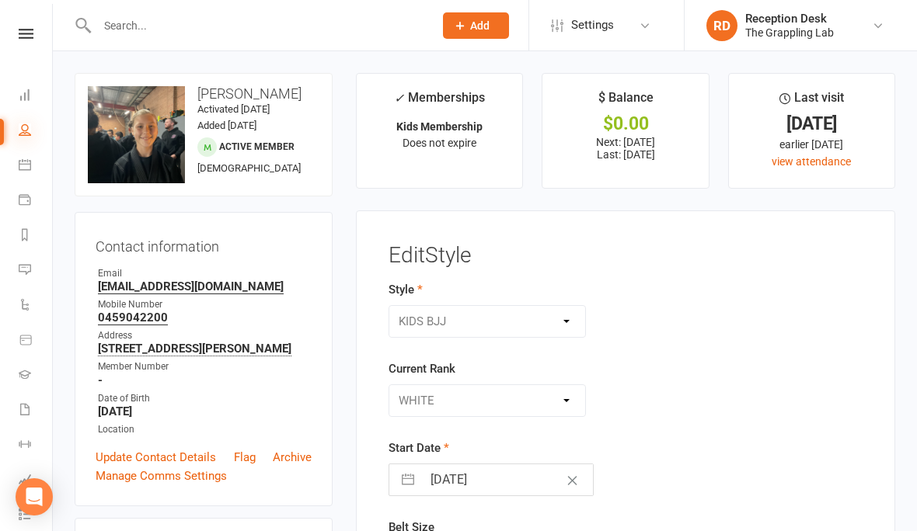
click at [20, 134] on icon at bounding box center [25, 130] width 12 height 12
select select "100"
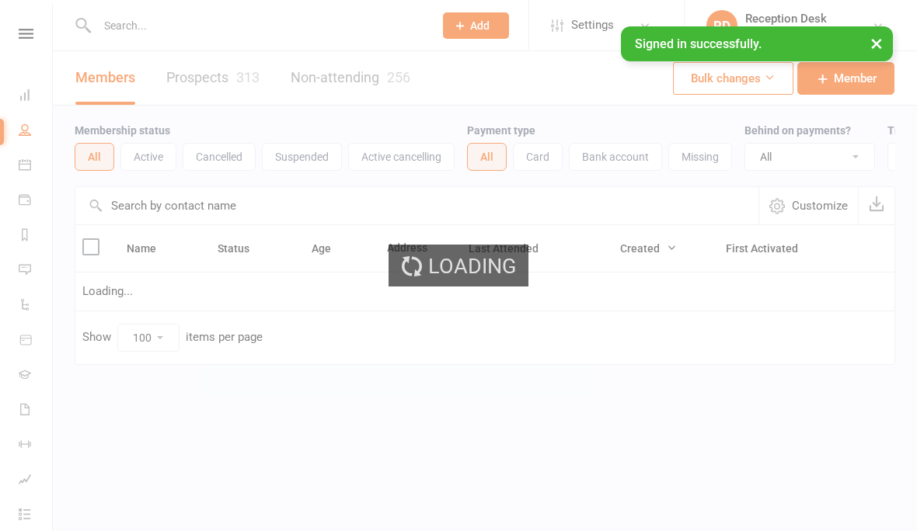
select select "100"
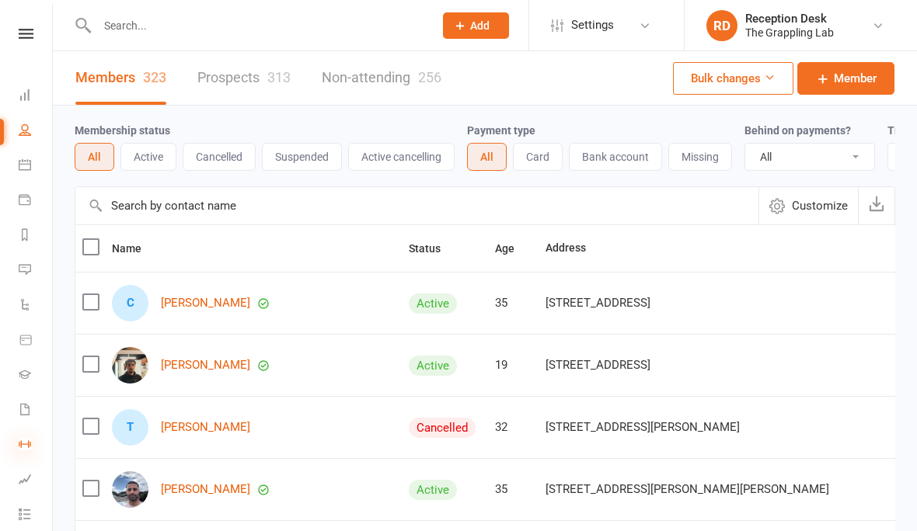
click at [23, 440] on icon at bounding box center [25, 444] width 12 height 12
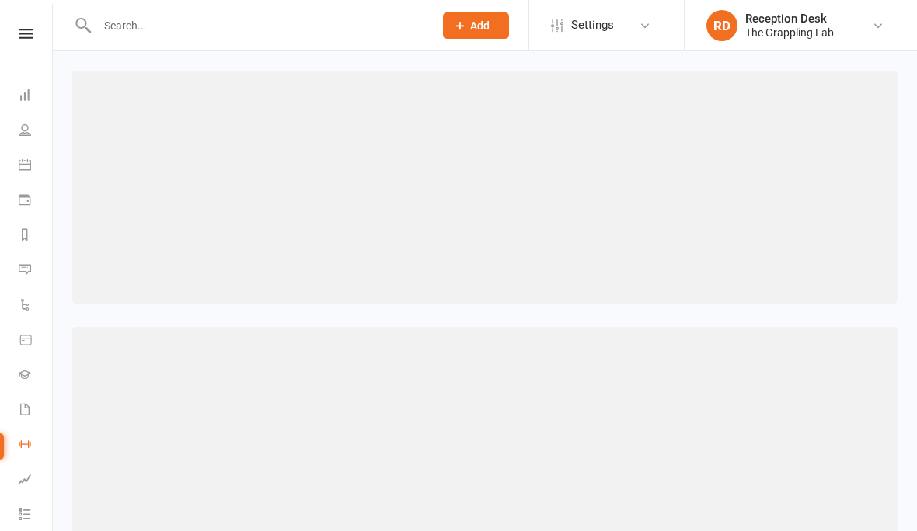
click at [27, 24] on nav "Clubworx Dashboard People Calendar Payments Reports Messages Automations Produc…" at bounding box center [26, 269] width 53 height 531
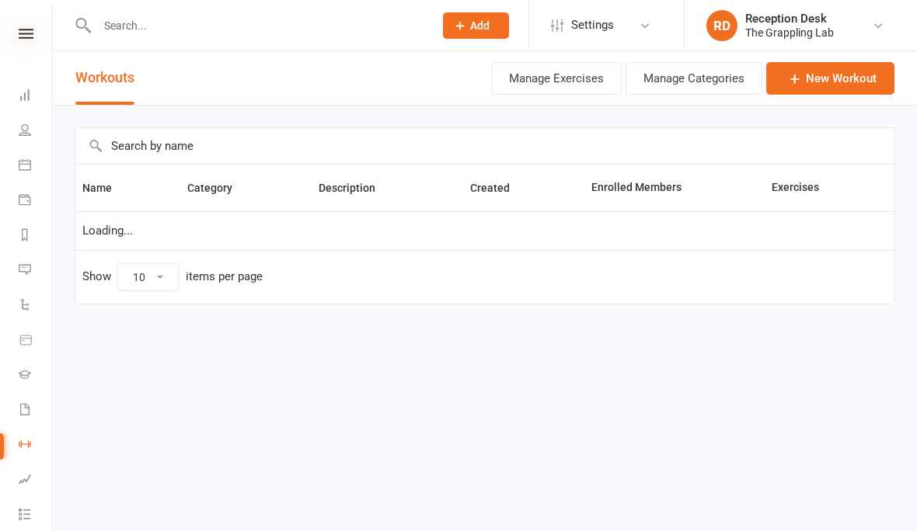
click at [25, 29] on icon at bounding box center [26, 34] width 15 height 10
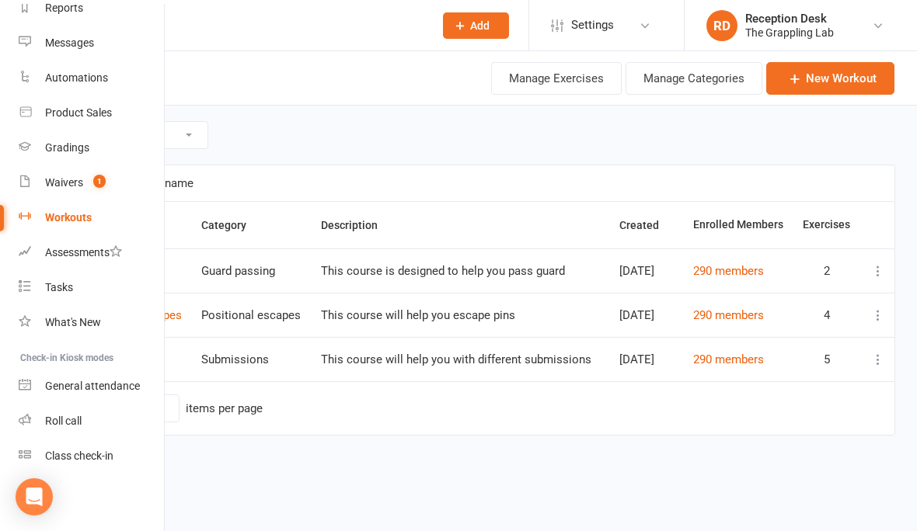
scroll to position [216, 0]
click at [69, 413] on link "Roll call" at bounding box center [92, 420] width 147 height 35
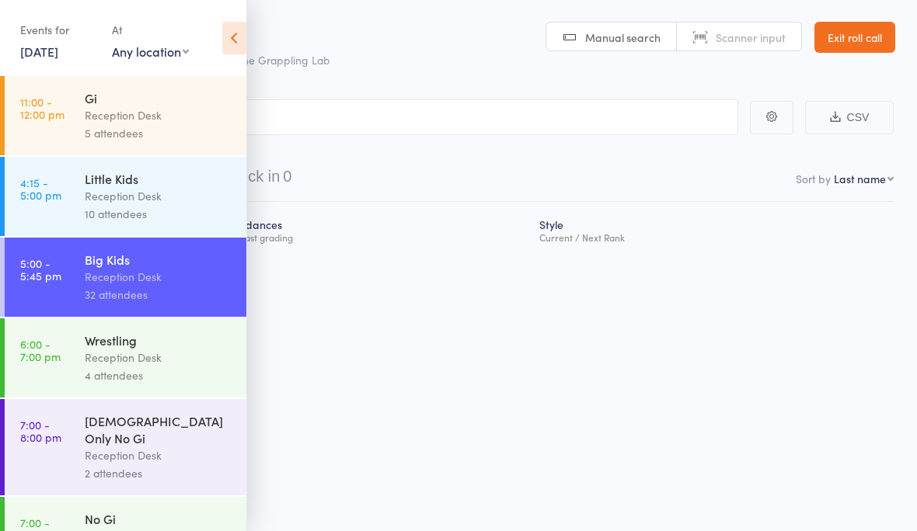
click at [153, 175] on div "Little Kids" at bounding box center [159, 178] width 148 height 17
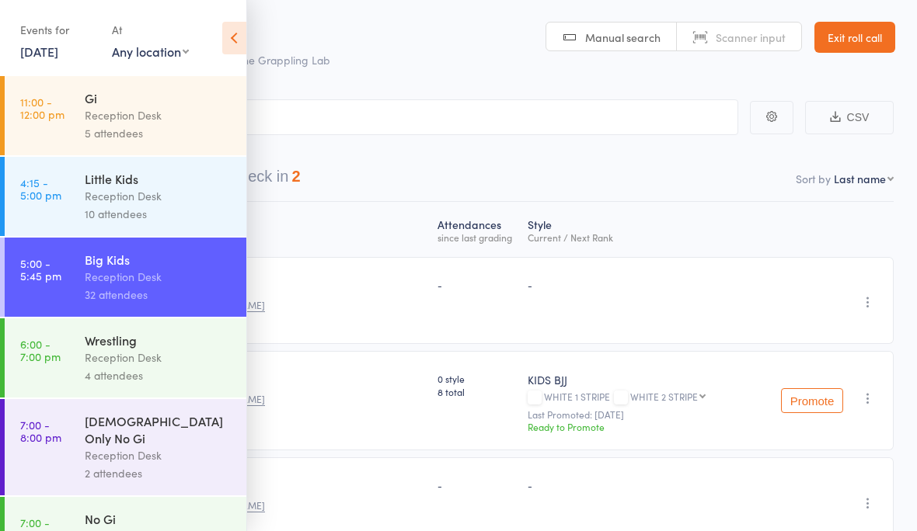
click at [243, 31] on icon at bounding box center [234, 38] width 24 height 33
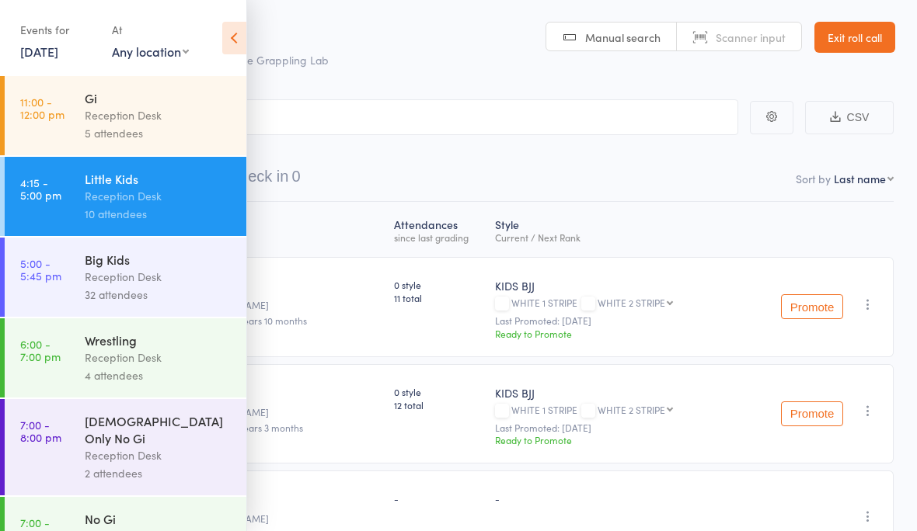
click at [228, 22] on icon at bounding box center [234, 38] width 24 height 33
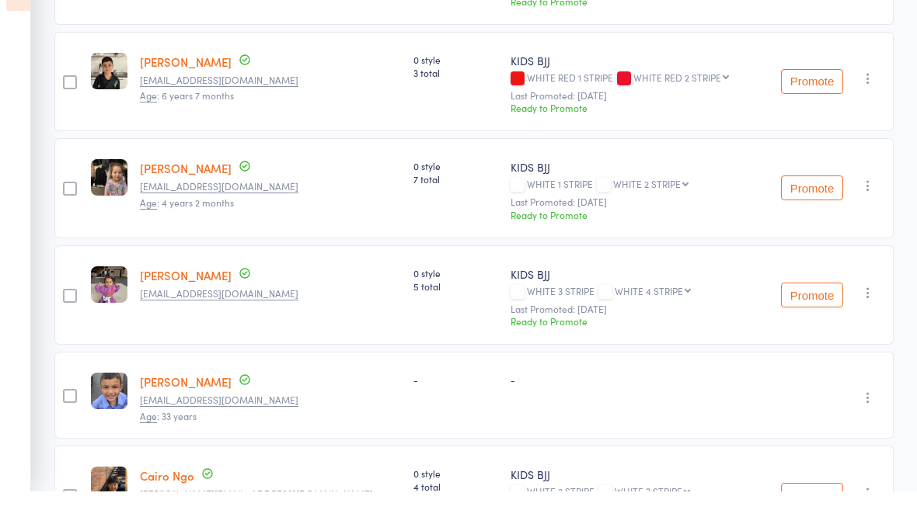
scroll to position [640, 0]
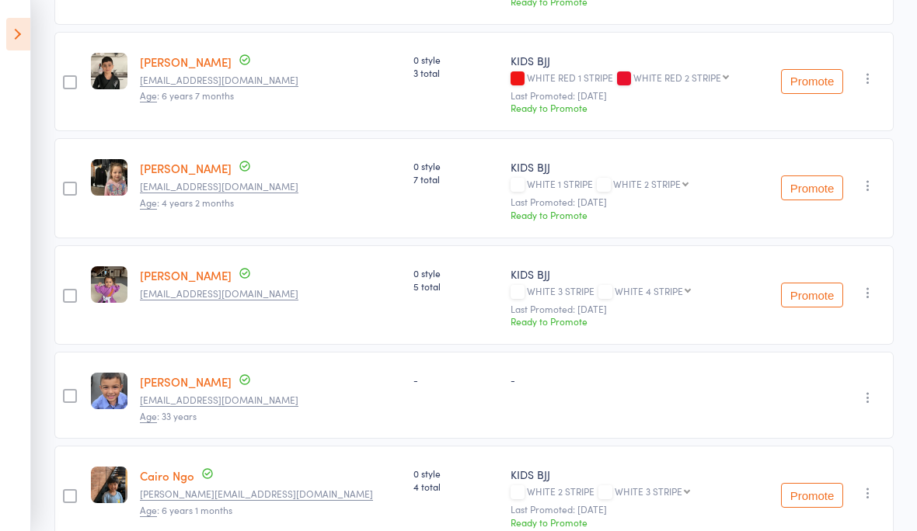
click at [802, 182] on button "Promote" at bounding box center [812, 188] width 62 height 25
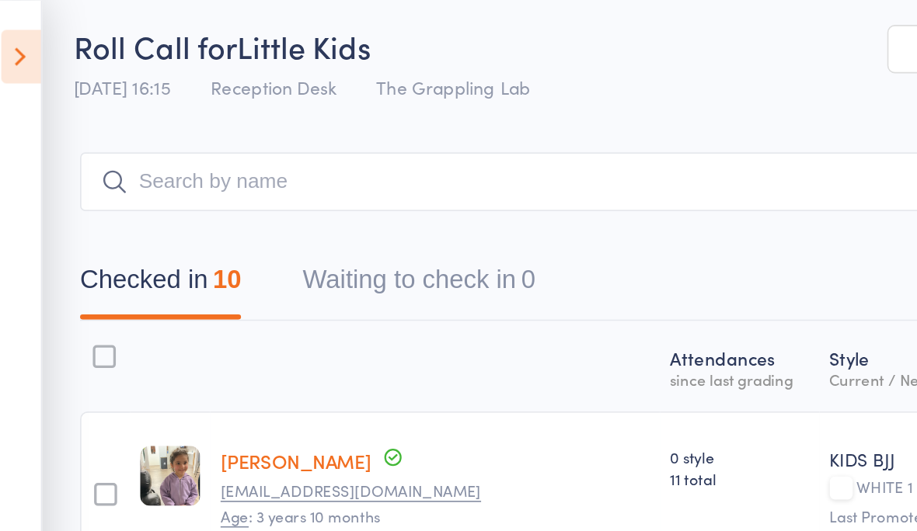
scroll to position [0, 0]
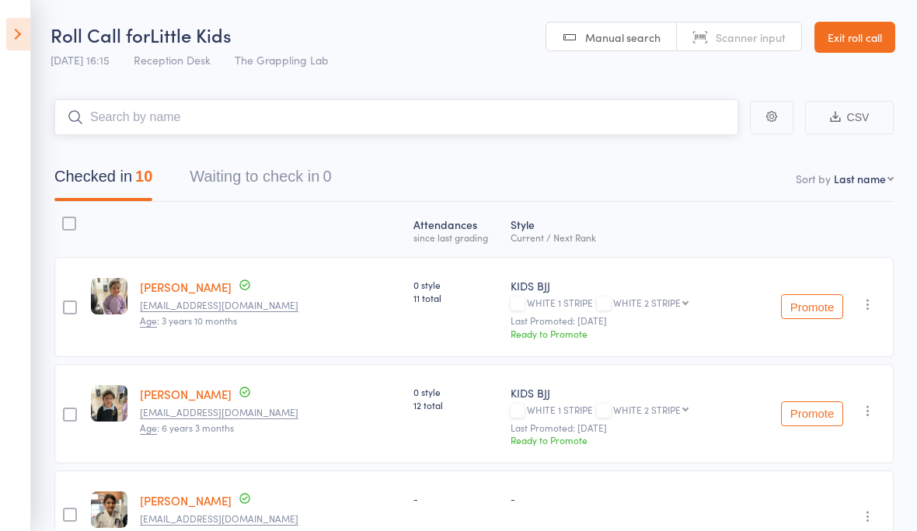
click at [322, 116] on input "search" at bounding box center [396, 117] width 684 height 36
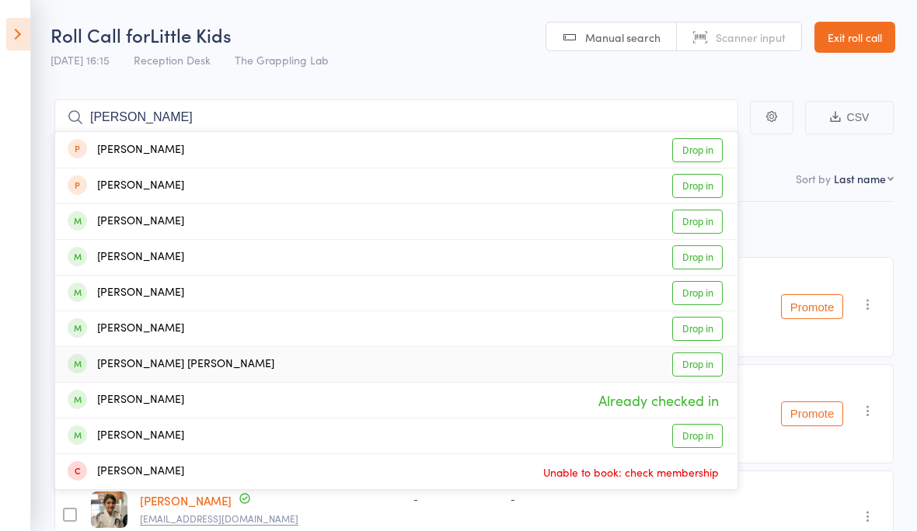
type input "[PERSON_NAME]"
click at [434, 372] on div "Joseph Ivan Iszak Saleh Drop in" at bounding box center [396, 364] width 682 height 35
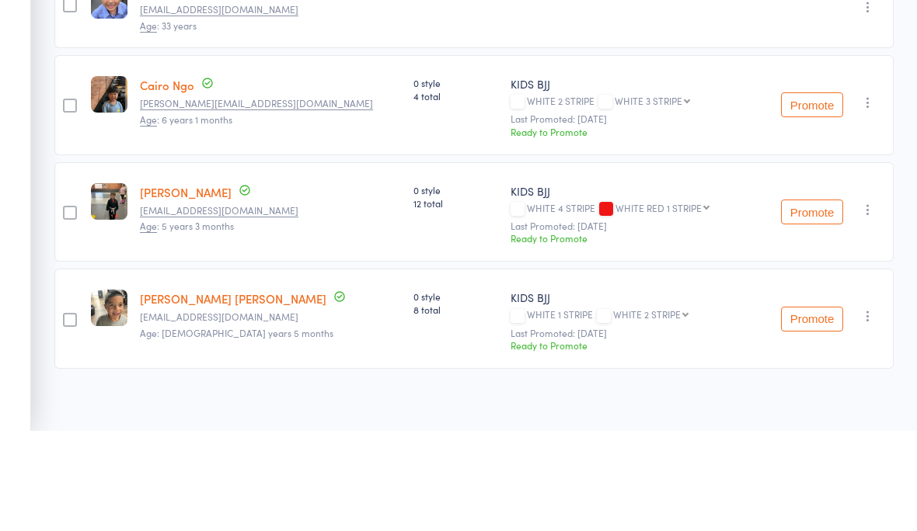
scroll to position [931, 0]
click at [813, 406] on button "Promote" at bounding box center [812, 418] width 62 height 25
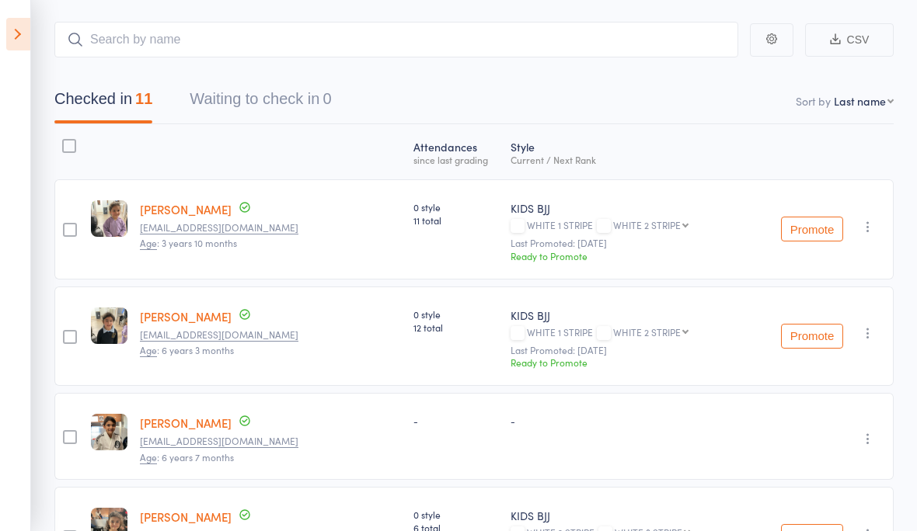
scroll to position [0, 0]
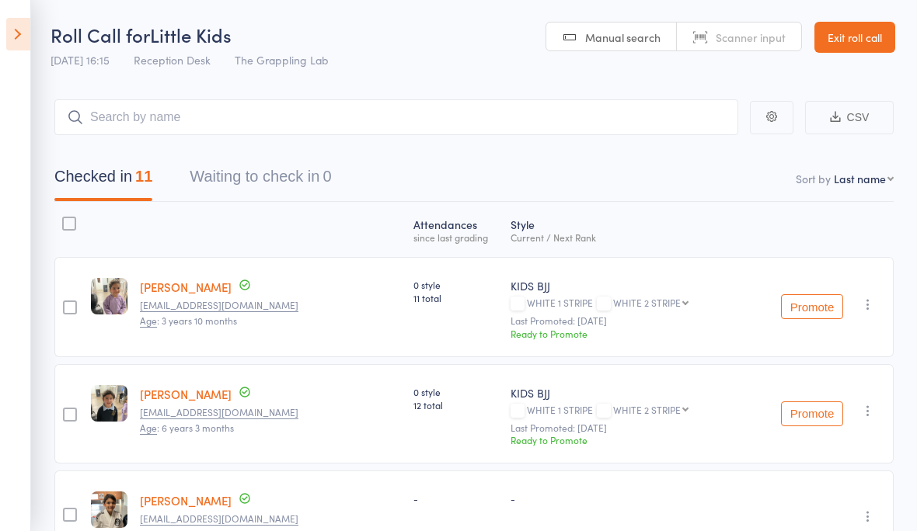
click at [9, 26] on icon at bounding box center [18, 34] width 24 height 33
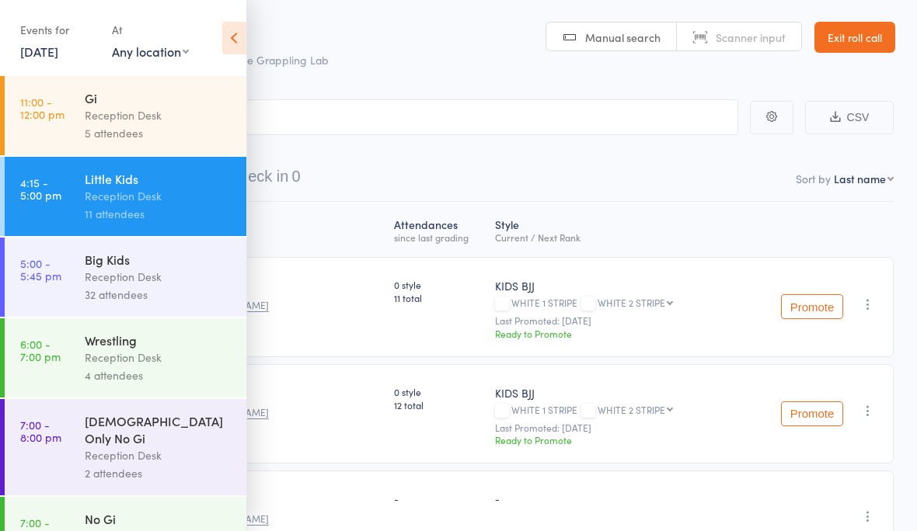
click at [35, 52] on link "15 Oct, 2025" at bounding box center [39, 51] width 38 height 17
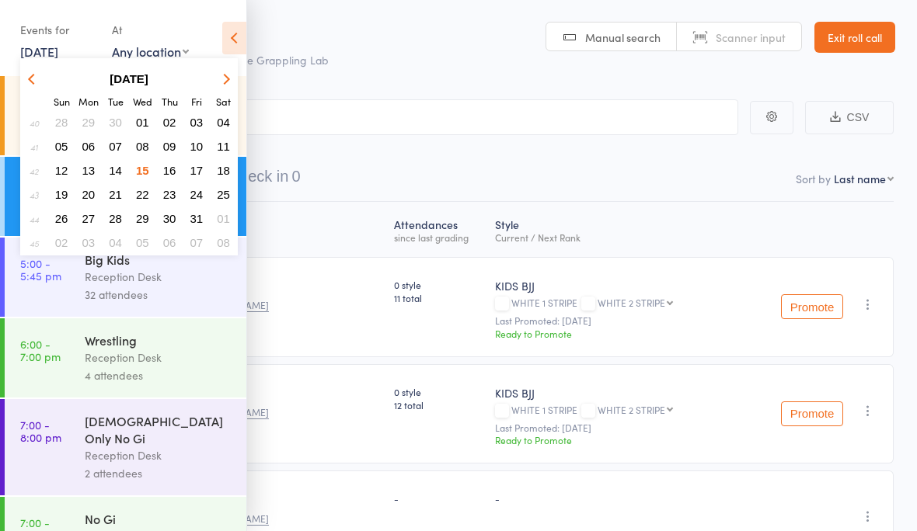
click at [112, 171] on span "14" at bounding box center [115, 170] width 13 height 13
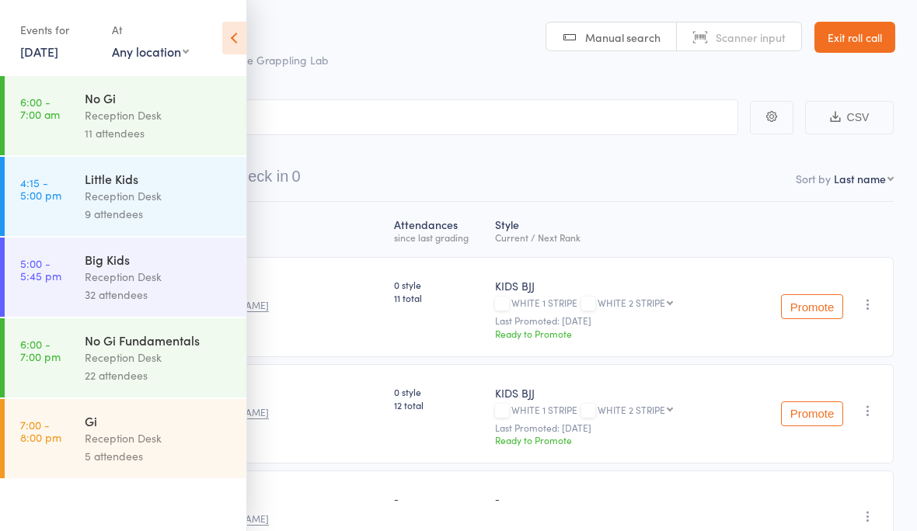
click at [122, 285] on div "Reception Desk" at bounding box center [159, 277] width 148 height 18
click at [110, 268] on div "Big Kids" at bounding box center [159, 259] width 148 height 17
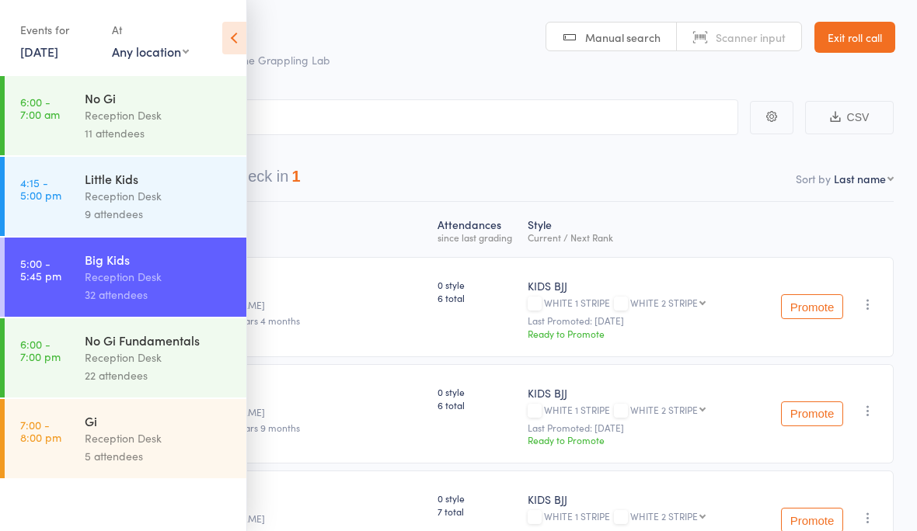
click at [232, 35] on icon at bounding box center [234, 38] width 24 height 33
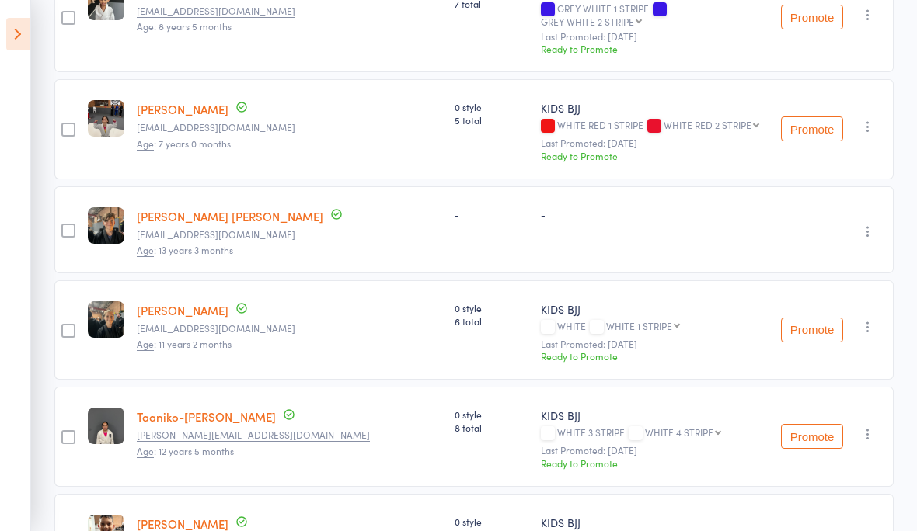
scroll to position [2789, 0]
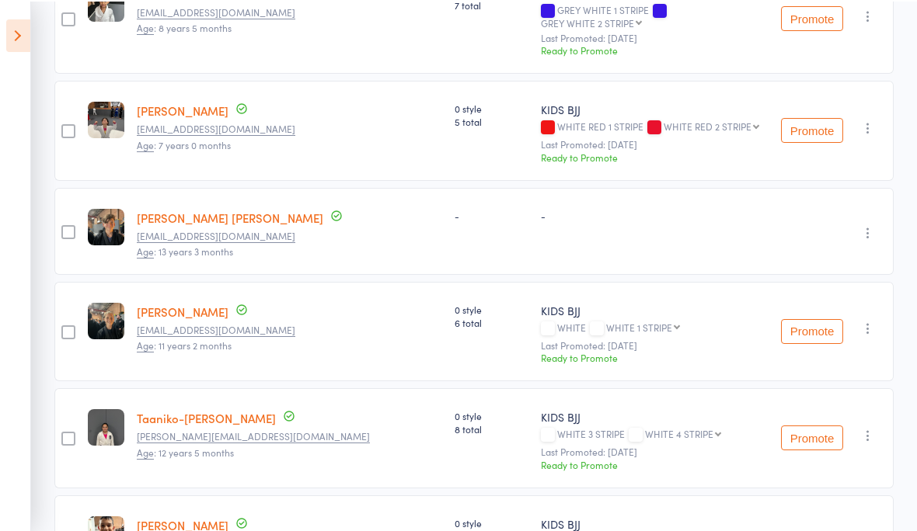
click at [606, 321] on select "WHITE 1 STRIPE WHITE 2 STRIPE WHITE 3 STRIPE WHITE 4 STRIPE WHITE RED 1 STRIPE …" at bounding box center [643, 326] width 74 height 10
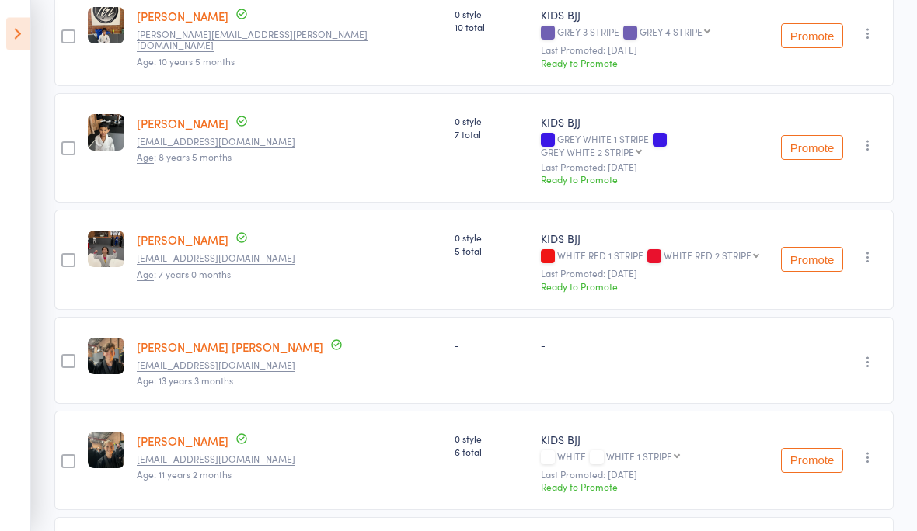
scroll to position [2658, 0]
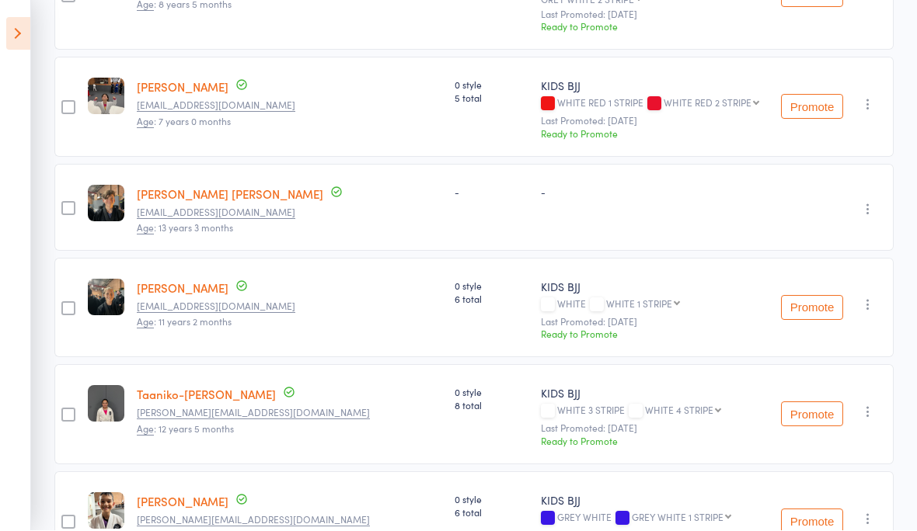
click at [606, 299] on select "WHITE 1 STRIPE WHITE 2 STRIPE WHITE 3 STRIPE WHITE 4 STRIPE WHITE RED 1 STRIPE …" at bounding box center [643, 304] width 74 height 10
select select "1"
click at [543, 316] on small "Last Promoted: Jul 15, 2025" at bounding box center [655, 321] width 228 height 11
click at [555, 316] on small "Last Promoted: Jul 15, 2025" at bounding box center [655, 321] width 228 height 11
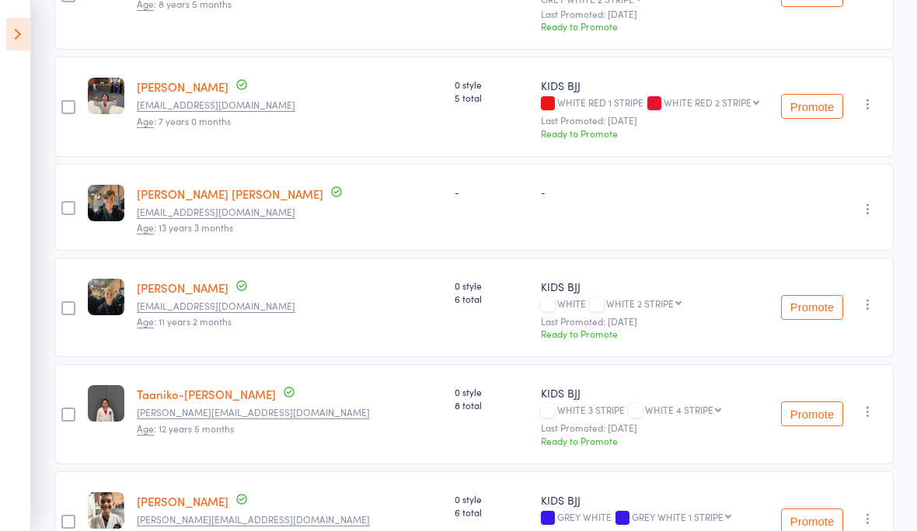
click at [816, 295] on button "Promote" at bounding box center [812, 307] width 62 height 25
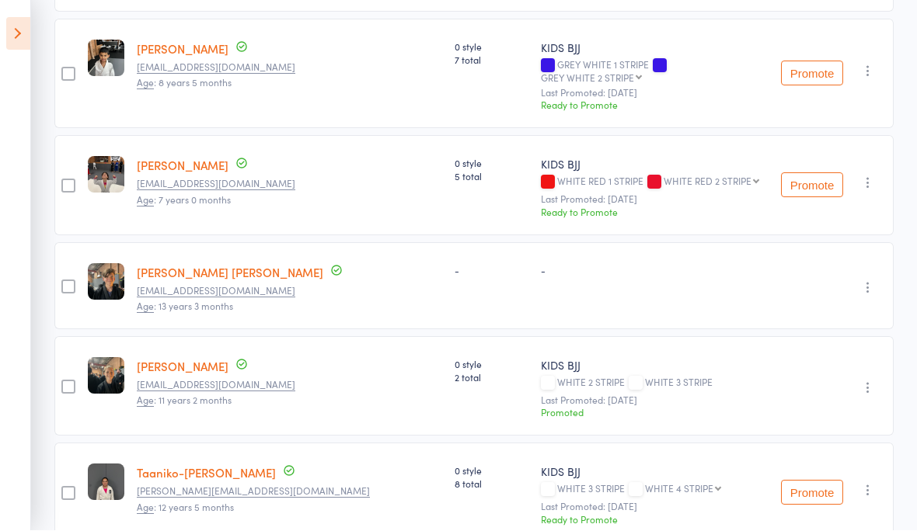
scroll to position [2732, 0]
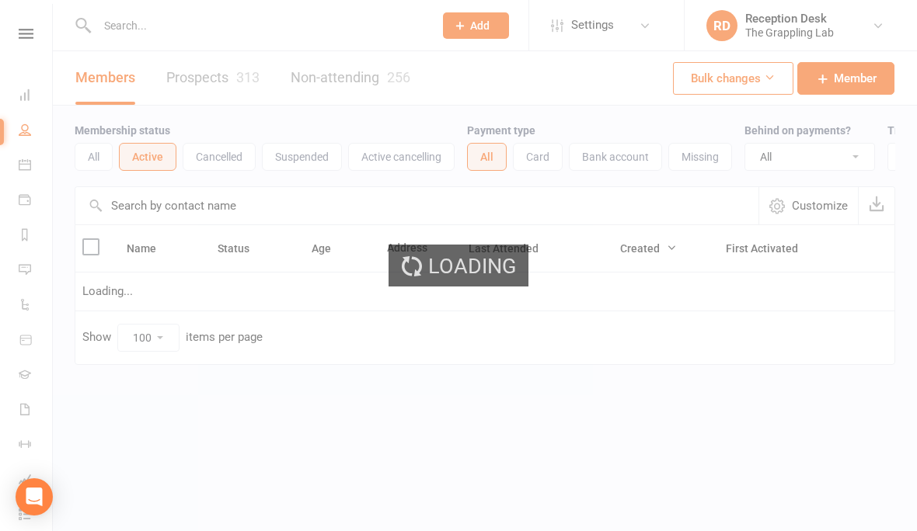
select select "100"
